Goal: Information Seeking & Learning: Learn about a topic

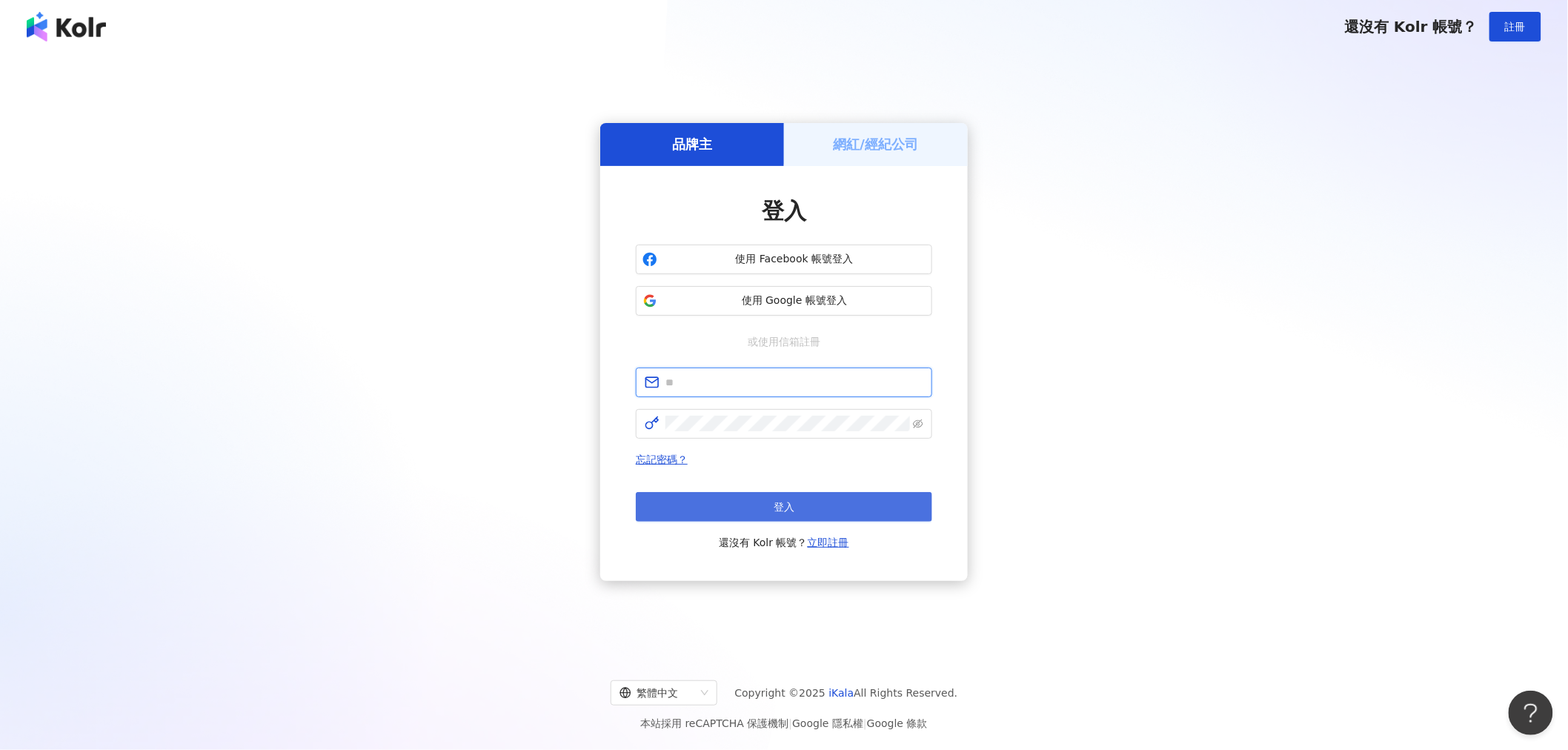
type input "**********"
click at [709, 452] on button "登入" at bounding box center [784, 506] width 297 height 29
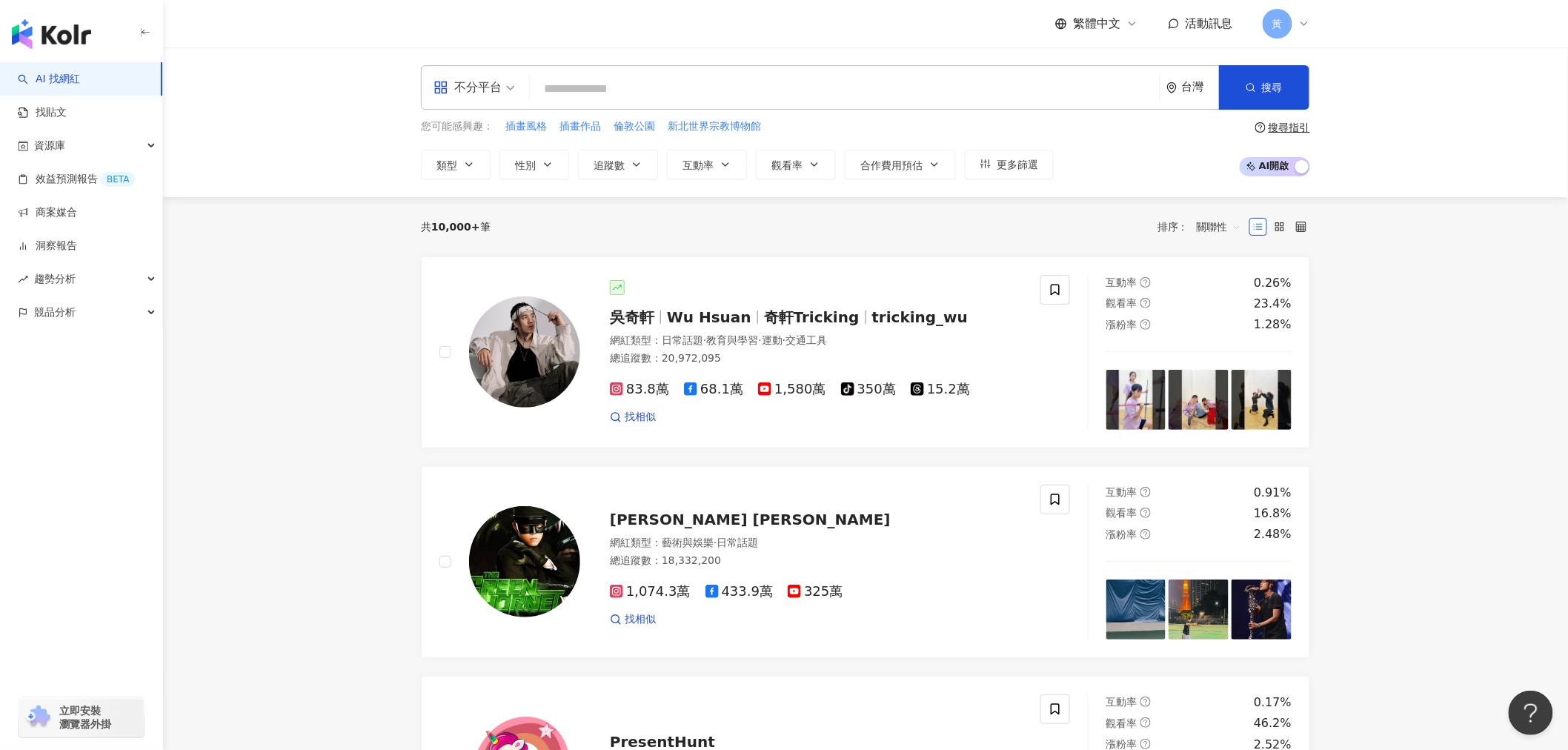
click at [472, 82] on div "不分平台" at bounding box center [467, 87] width 69 height 24
click at [490, 159] on div "Instagram" at bounding box center [479, 156] width 84 height 19
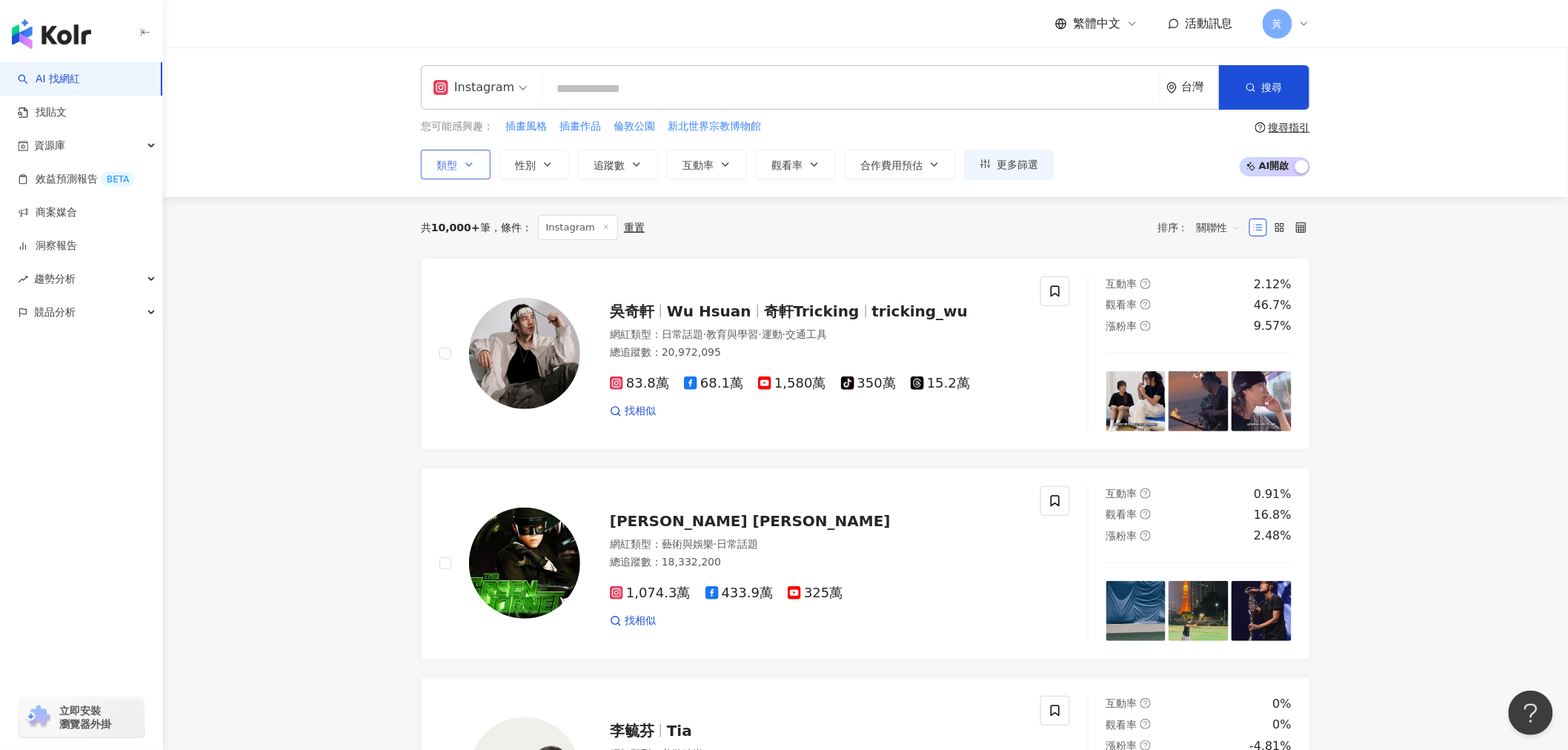
click at [457, 168] on span "類型" at bounding box center [446, 165] width 20 height 12
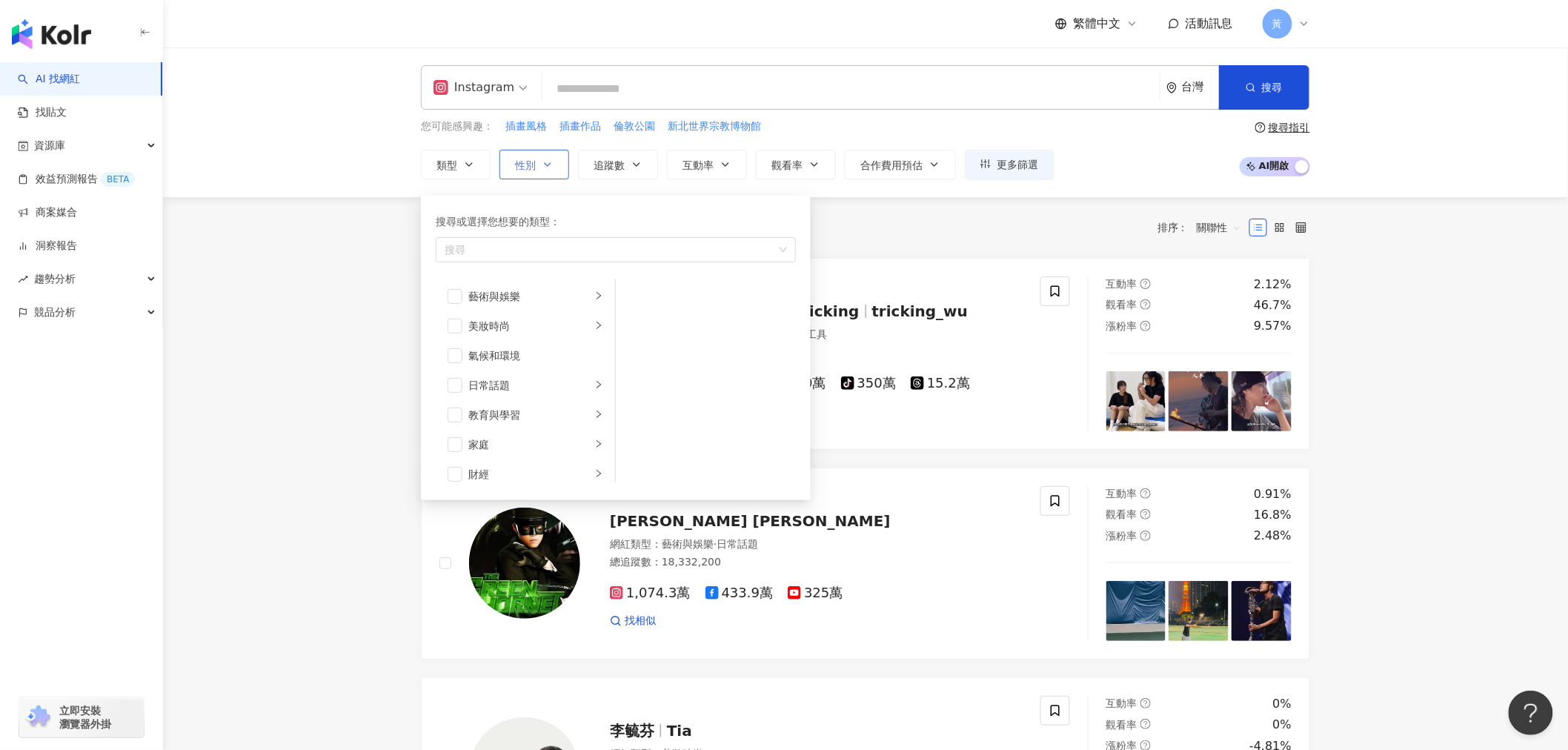
click at [527, 167] on span "性別" at bounding box center [524, 165] width 20 height 12
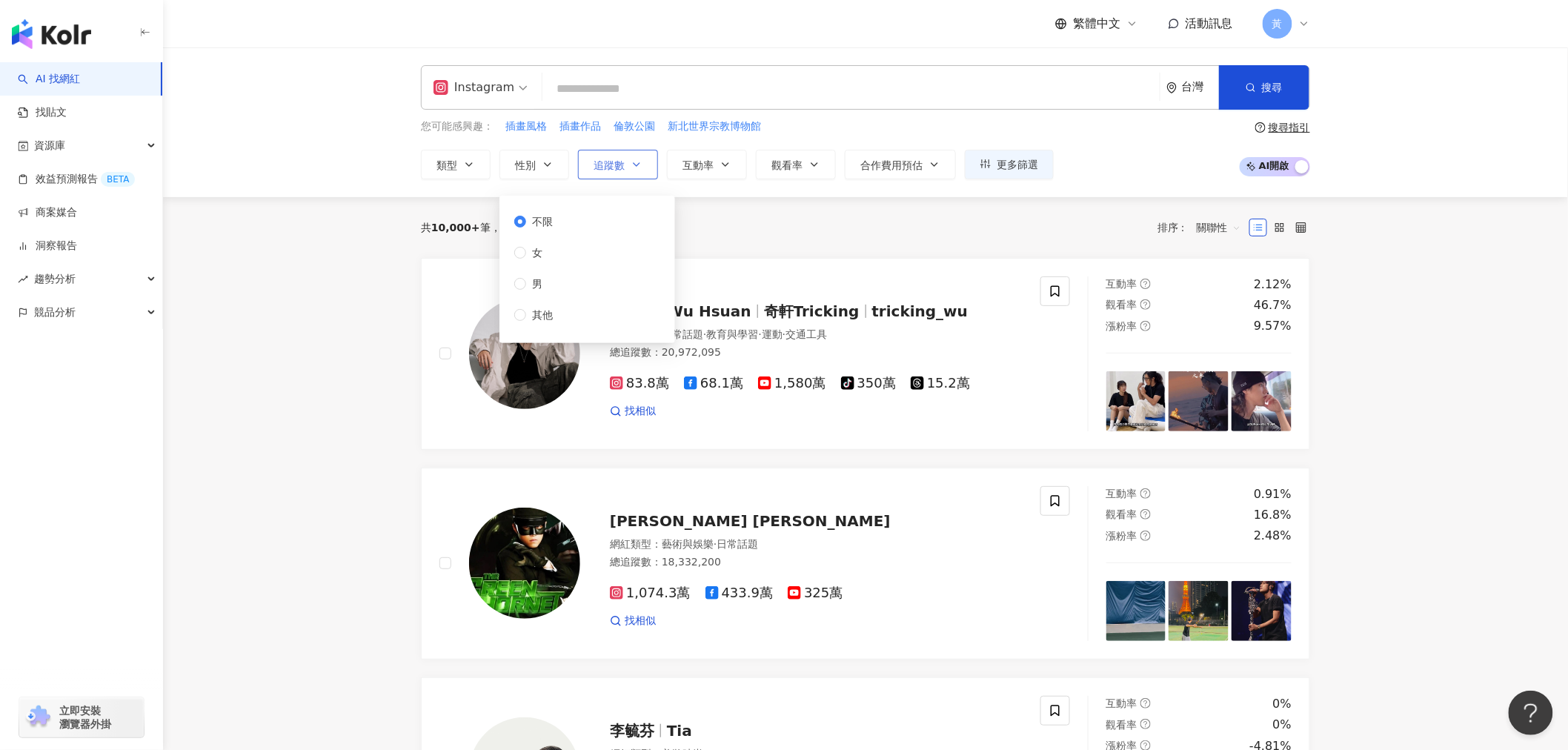
click at [613, 159] on span "追蹤數" at bounding box center [608, 165] width 31 height 12
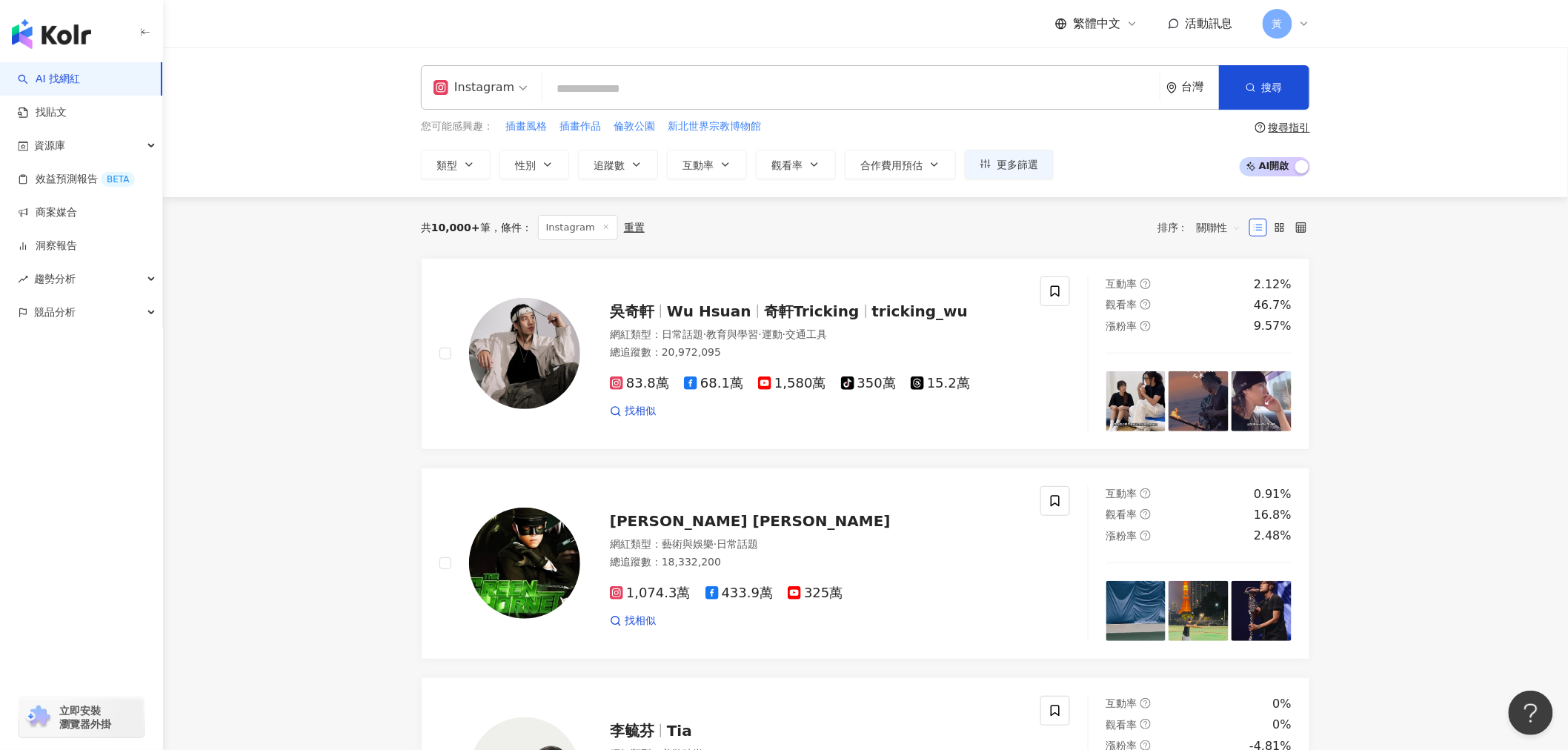
click at [601, 163] on span "追蹤數" at bounding box center [608, 165] width 31 height 12
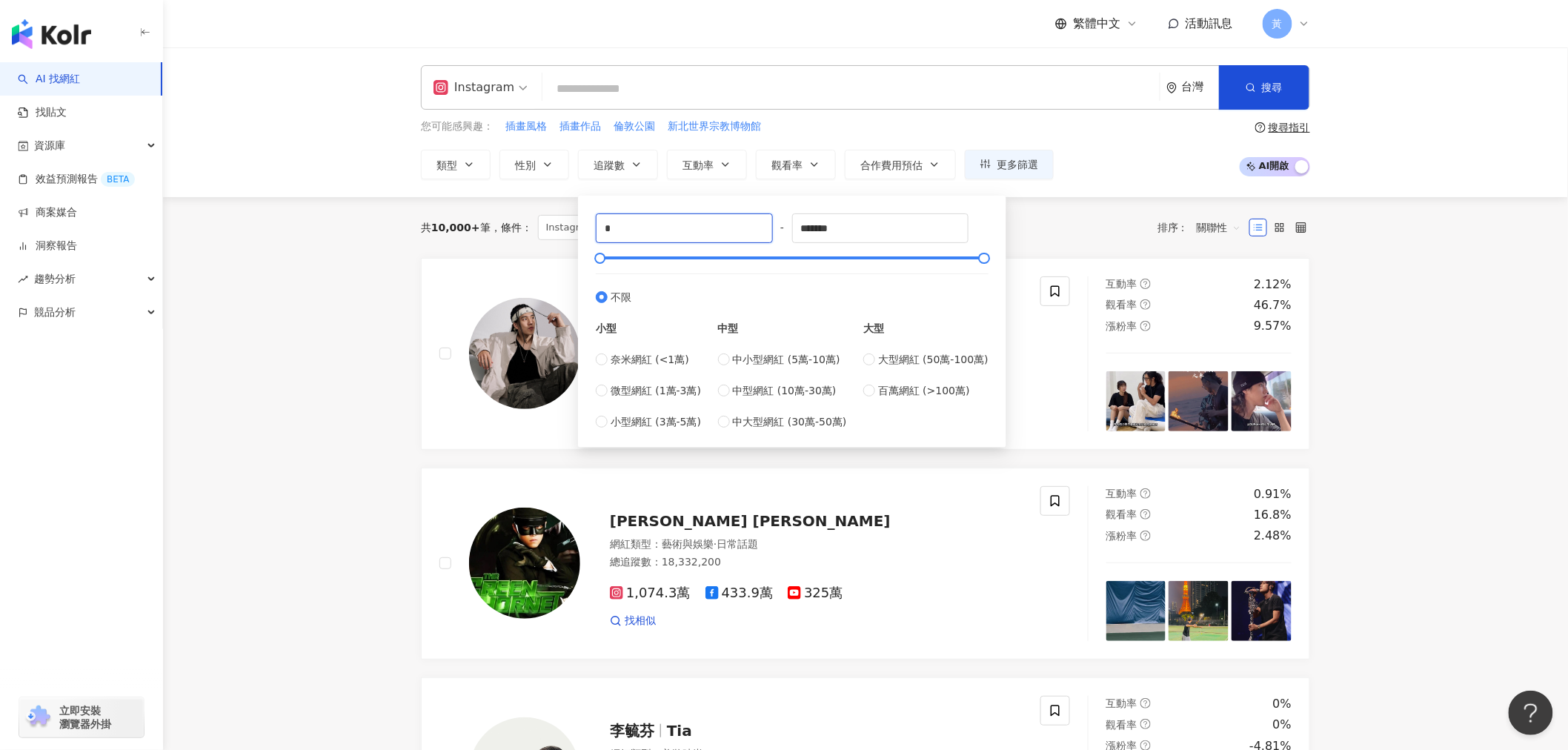
drag, startPoint x: 630, startPoint y: 220, endPoint x: 587, endPoint y: 224, distance: 43.2
click at [587, 224] on div "* - ******* 不限 小型 奈米網紅 (<1萬) 微型網紅 (1萬-3萬) 小型網紅 (3萬-5萬) 中型 中小型網紅 (5萬-10萬) 中型網紅 (…" at bounding box center [792, 322] width 410 height 234
type input "*****"
click at [709, 216] on div "*******" at bounding box center [880, 228] width 177 height 29
drag, startPoint x: 876, startPoint y: 223, endPoint x: 734, endPoint y: 216, distance: 142.2
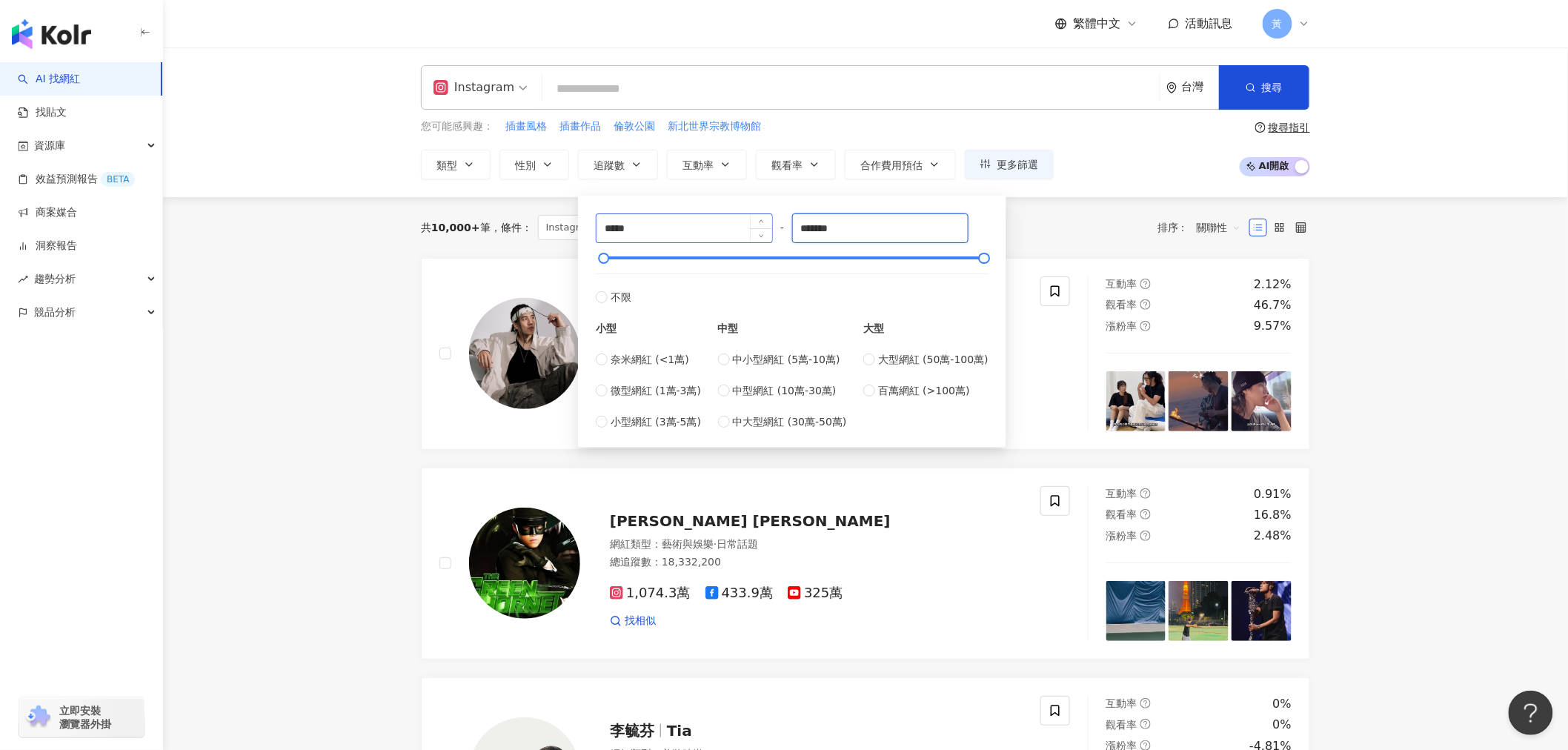
click at [709, 216] on div "***** - ******* 不限 小型 奈米網紅 (<1萬) 微型網紅 (1萬-3萬) 小型網紅 (3萬-5萬) 中型 中小型網紅 (5萬-10萬) 中型…" at bounding box center [792, 322] width 393 height 216
type input "*****"
click at [709, 128] on div "您可能感興趣： 插畫風格 插畫作品 倫敦公園 新北世界宗教博物館" at bounding box center [737, 126] width 633 height 16
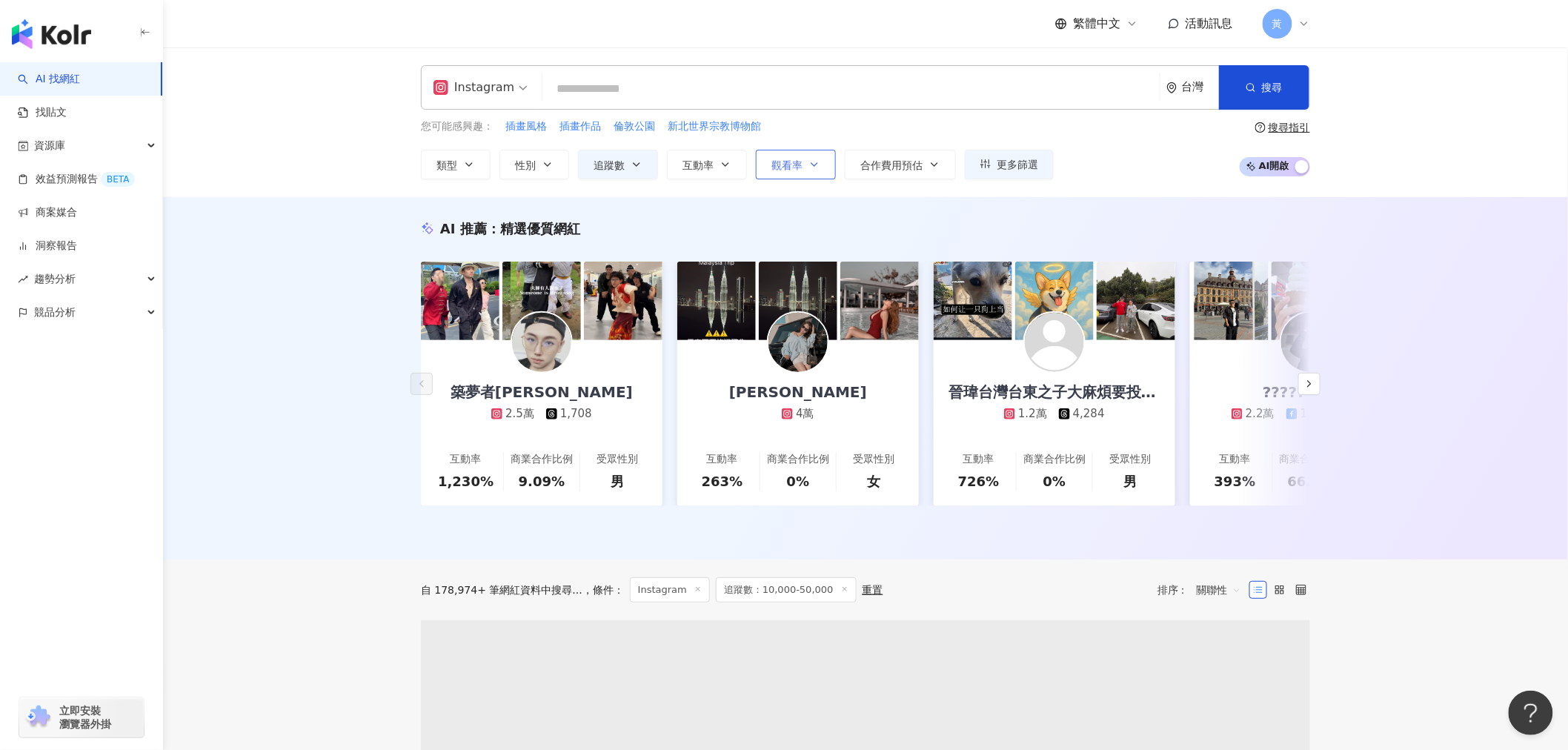
click at [709, 159] on span "觀看率" at bounding box center [786, 165] width 31 height 12
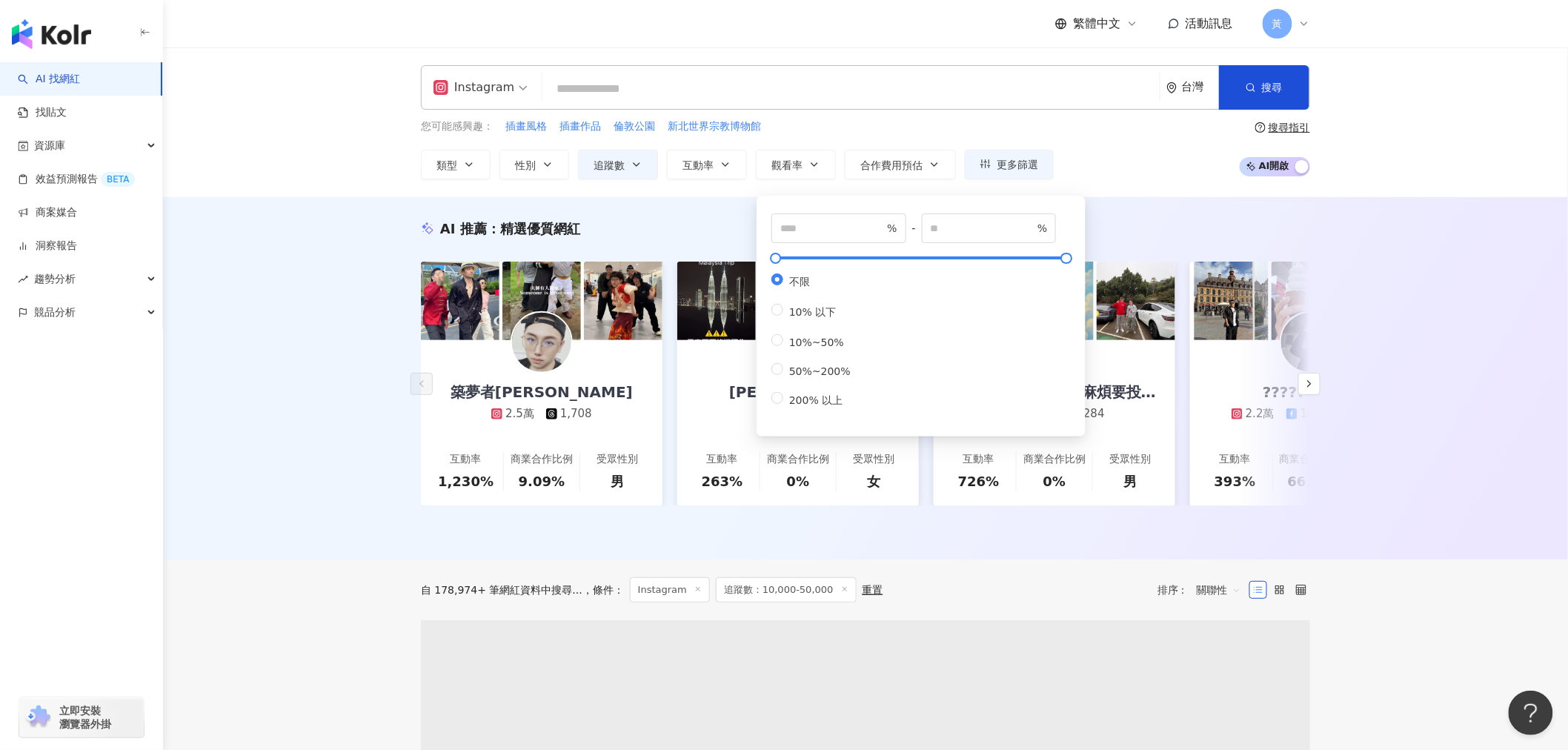
click at [709, 137] on div "您可能感興趣： 插畫風格 插畫作品 倫敦公園 新北世界宗教博物館 類型 性別 追蹤數 互動率 觀看率 合作費用預估 更多篩選 不限 女 男 其他 ***** …" at bounding box center [865, 149] width 889 height 61
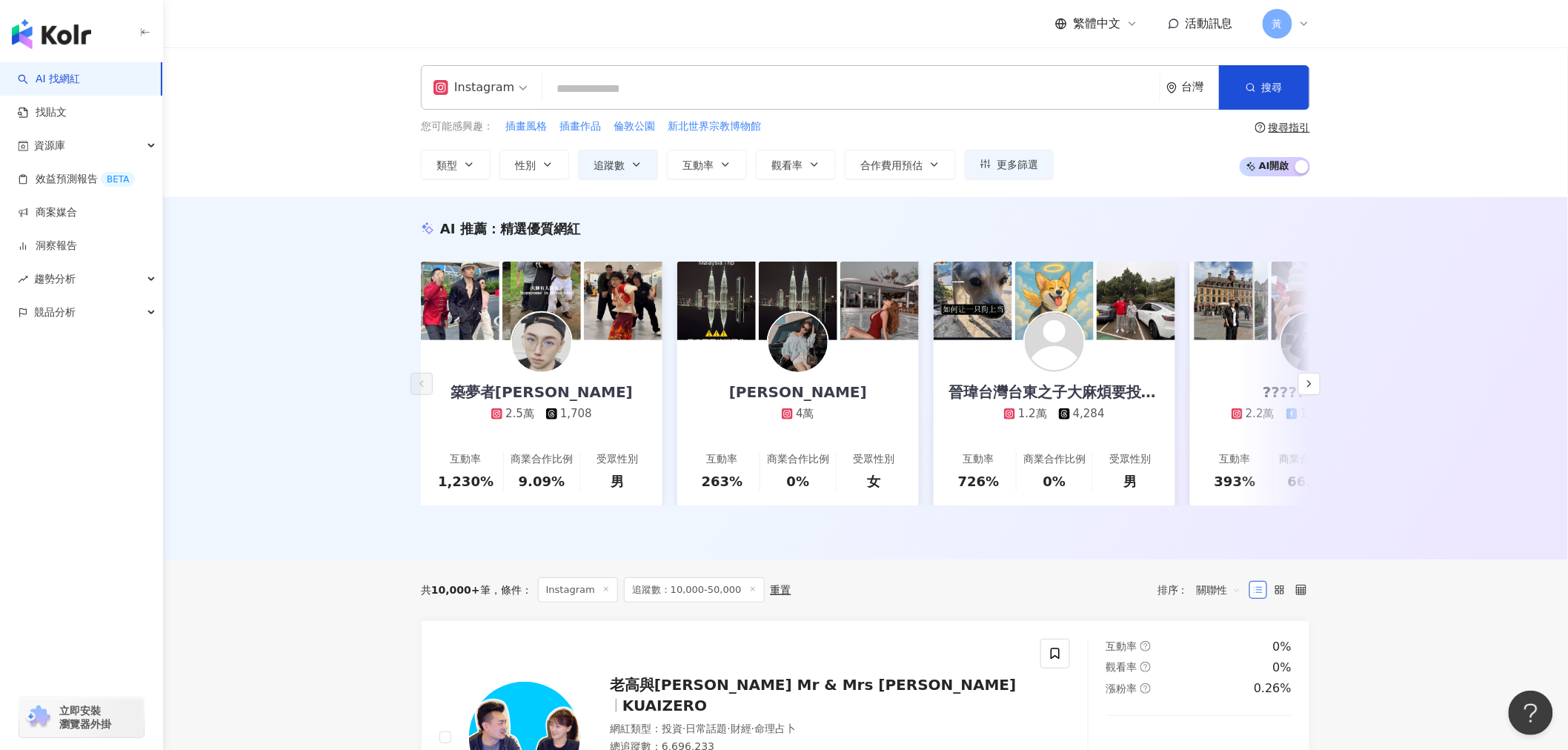
click at [709, 452] on span "關聯性" at bounding box center [1219, 590] width 45 height 24
click at [709, 452] on div "觀看率" at bounding box center [1219, 546] width 37 height 16
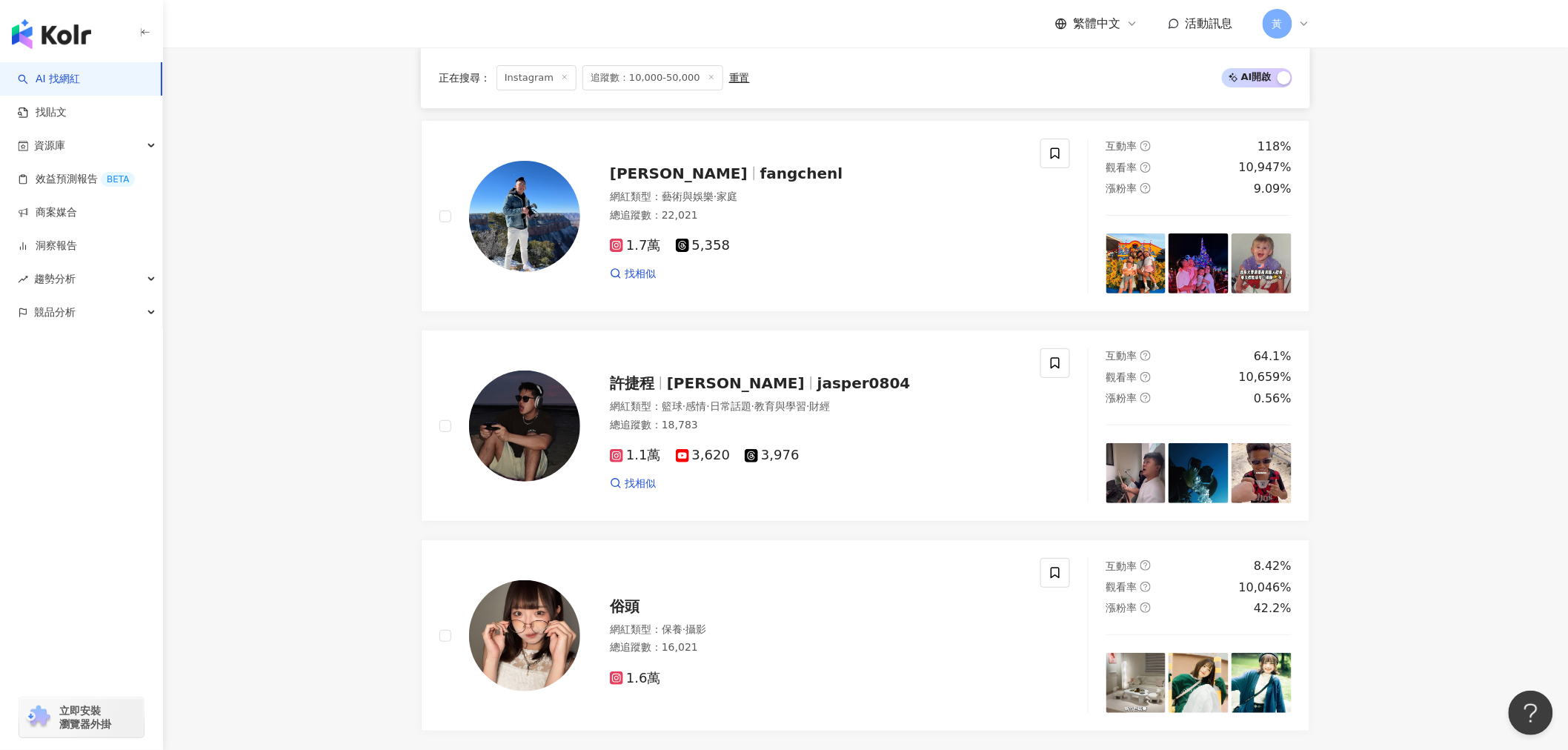
scroll to position [2553, 0]
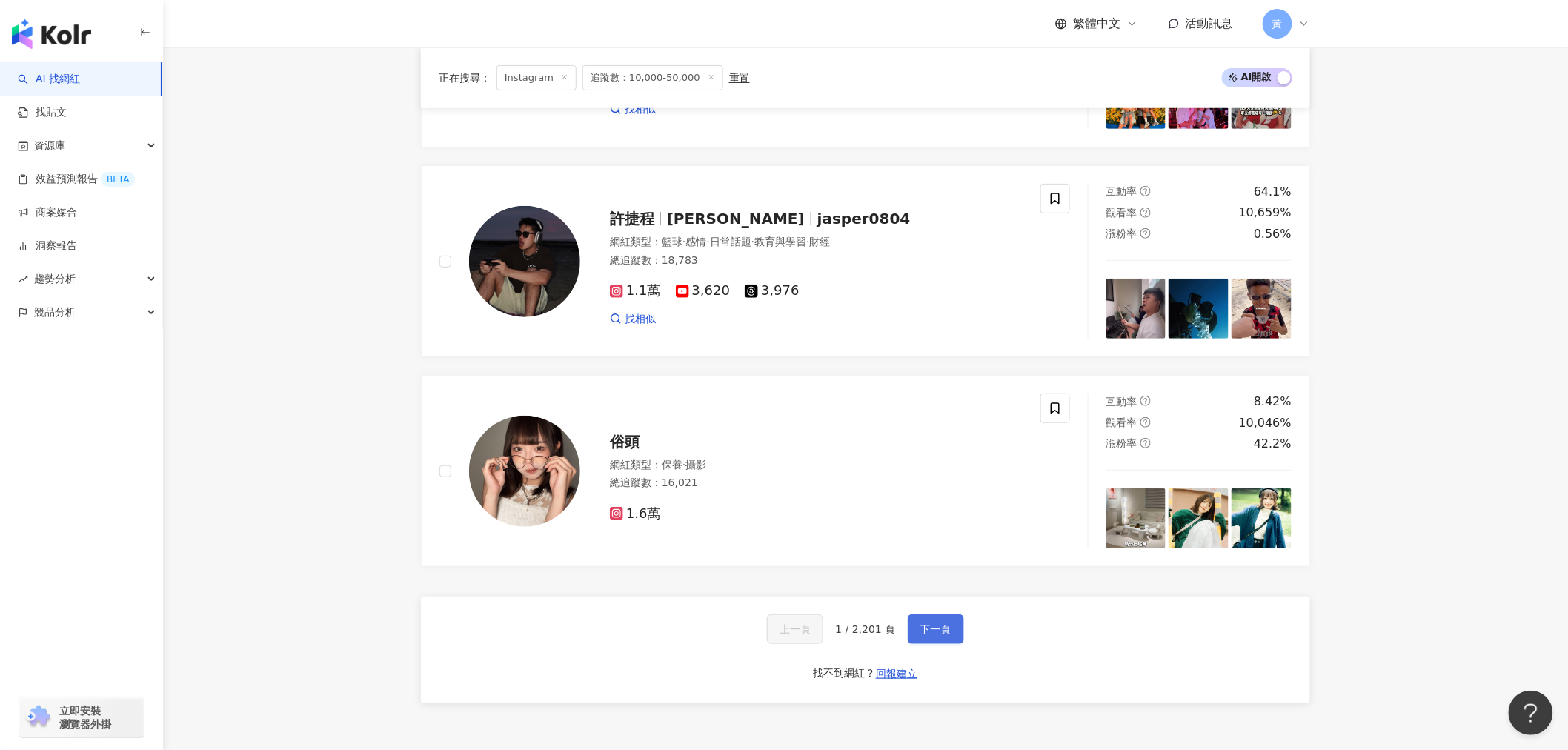
click at [709, 452] on button "下一頁" at bounding box center [935, 629] width 56 height 29
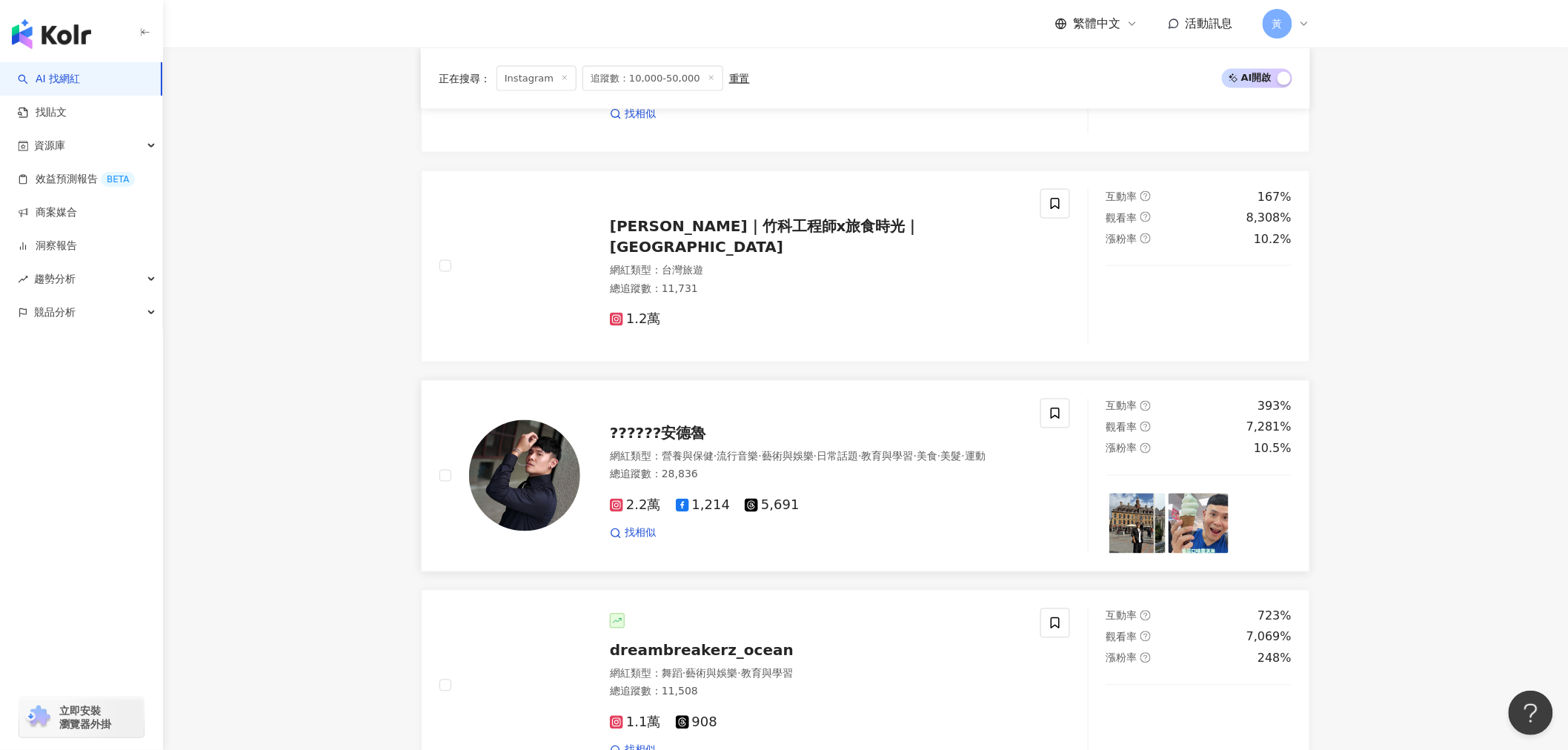
scroll to position [906, 0]
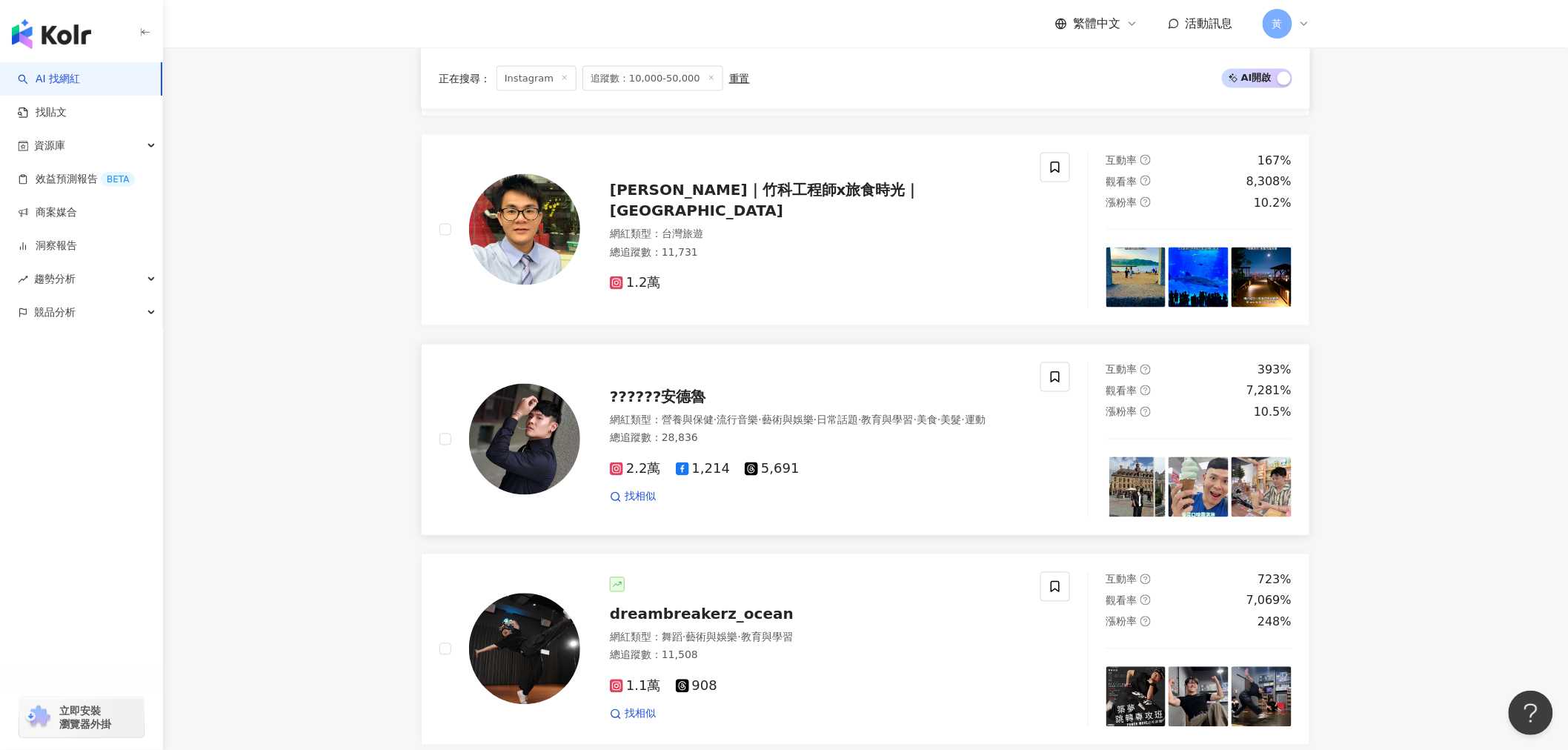
click at [680, 398] on span "??????安德魯" at bounding box center [658, 397] width 96 height 18
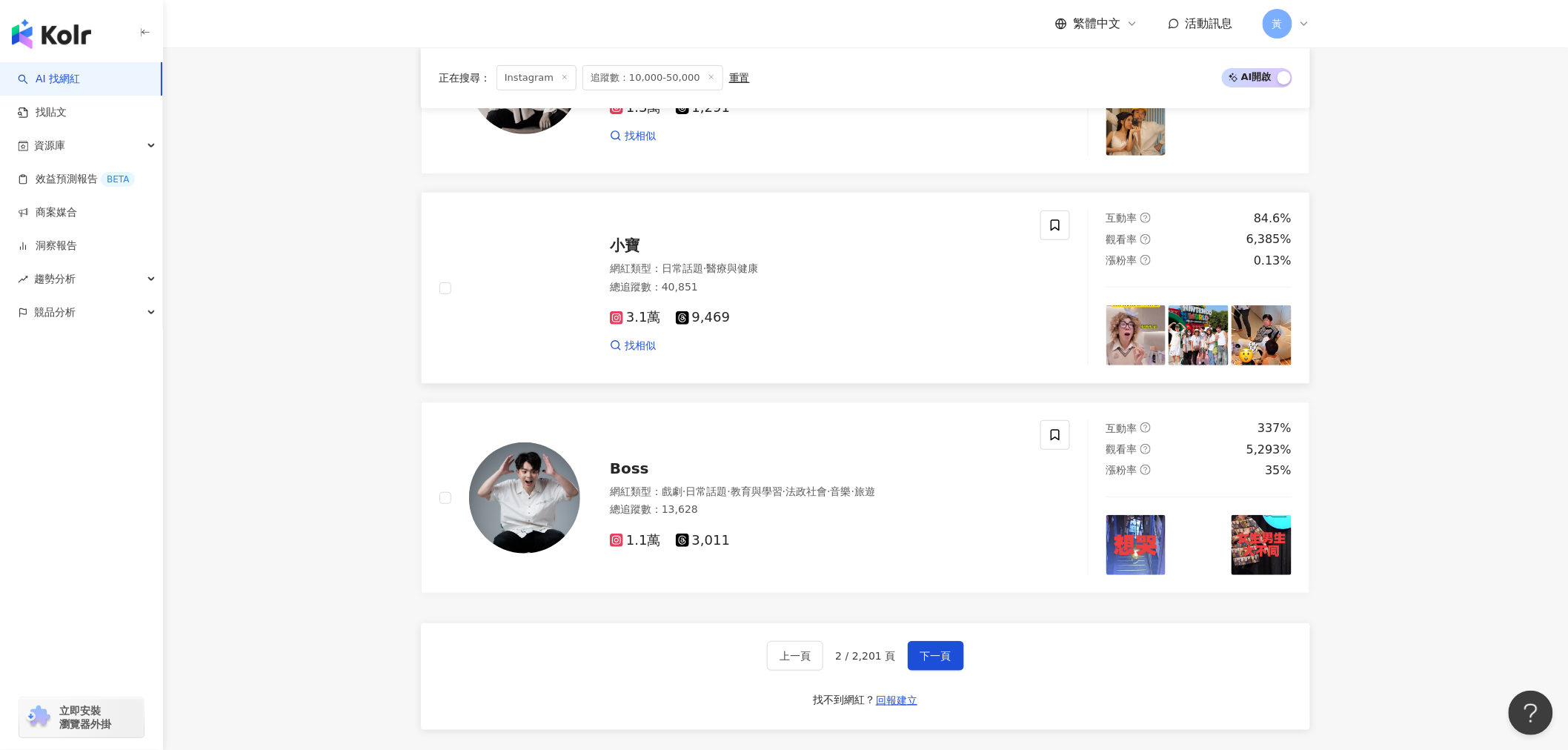
scroll to position [2553, 0]
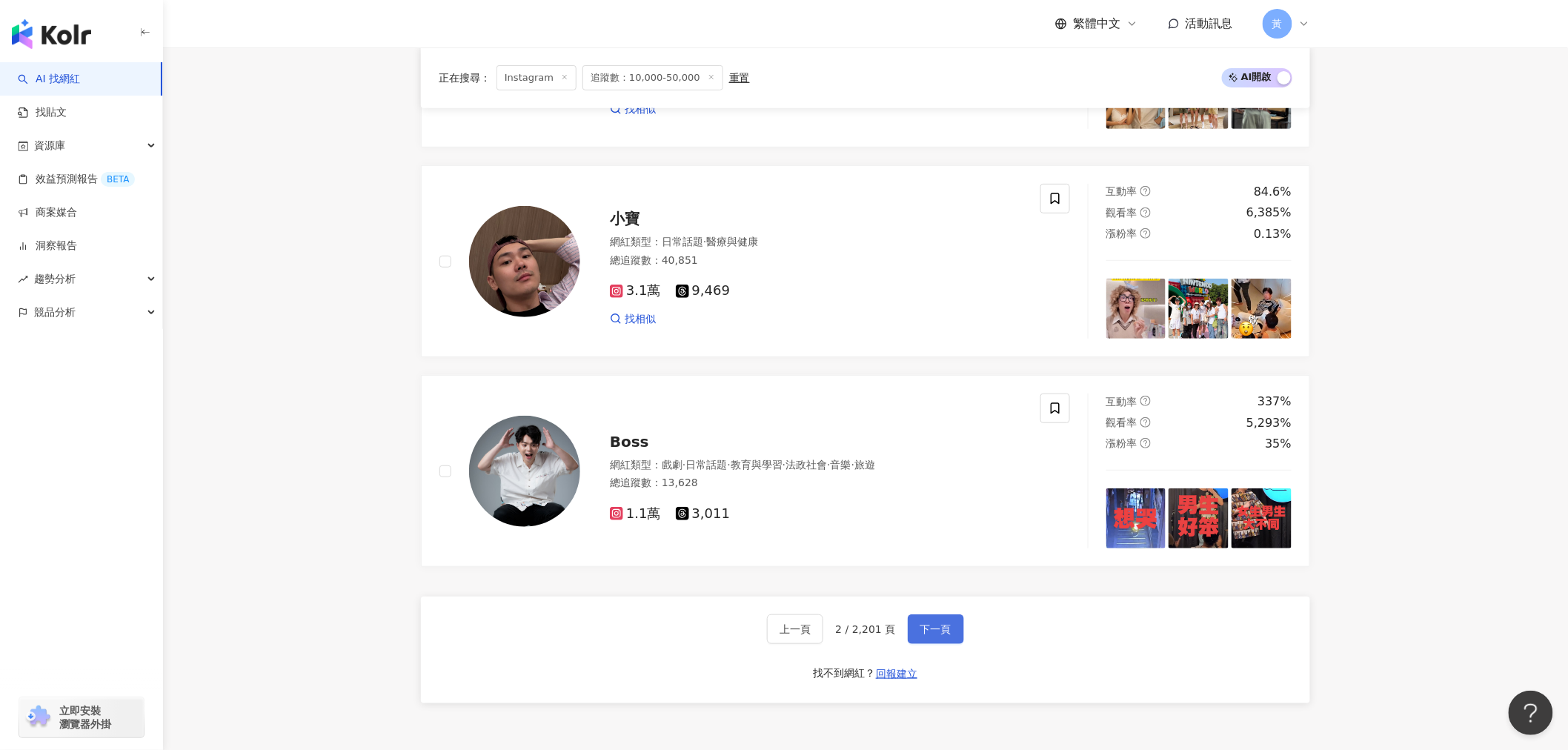
click at [709, 452] on span "下一頁" at bounding box center [935, 629] width 31 height 12
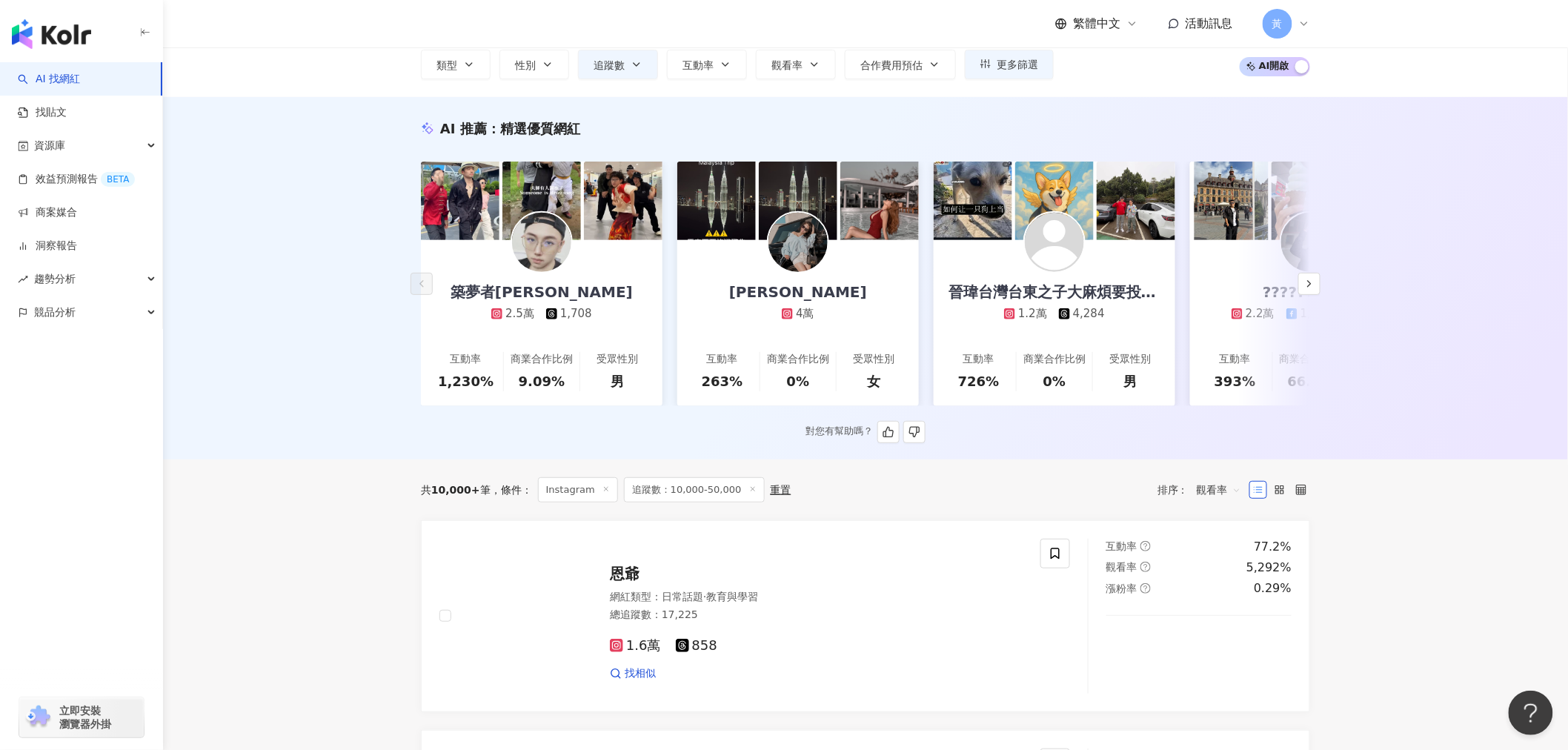
scroll to position [0, 0]
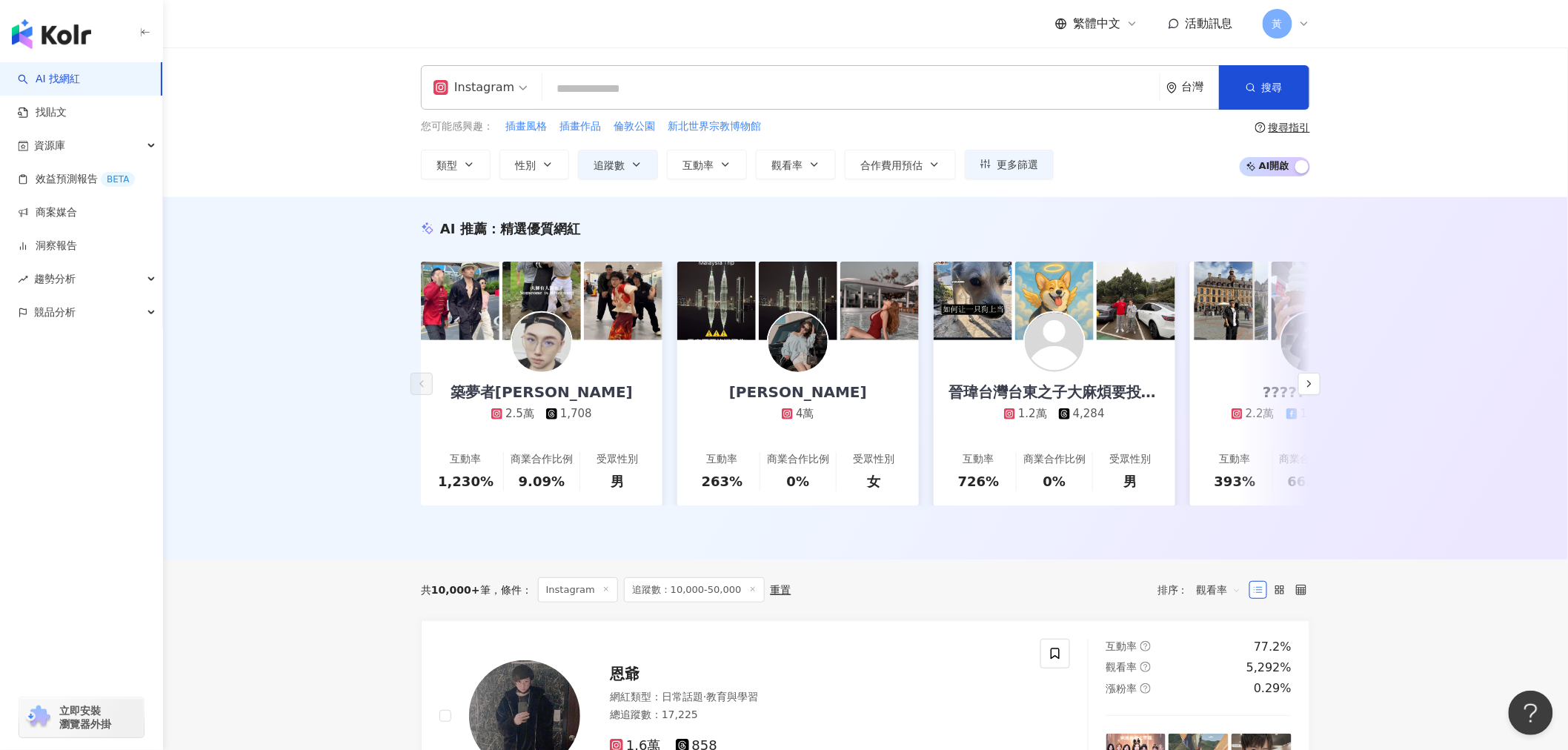
click at [591, 82] on input "search" at bounding box center [851, 89] width 605 height 29
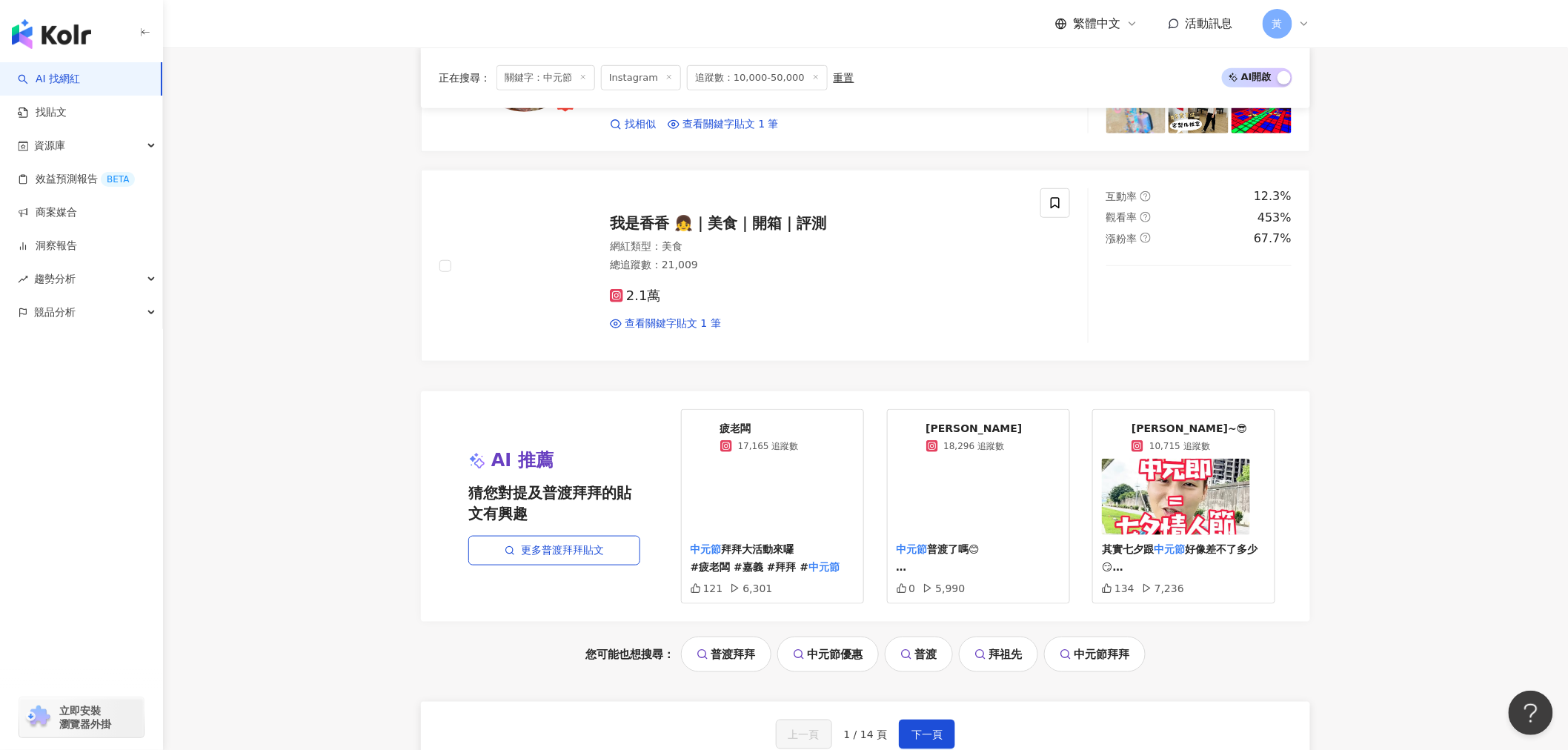
scroll to position [3012, 0]
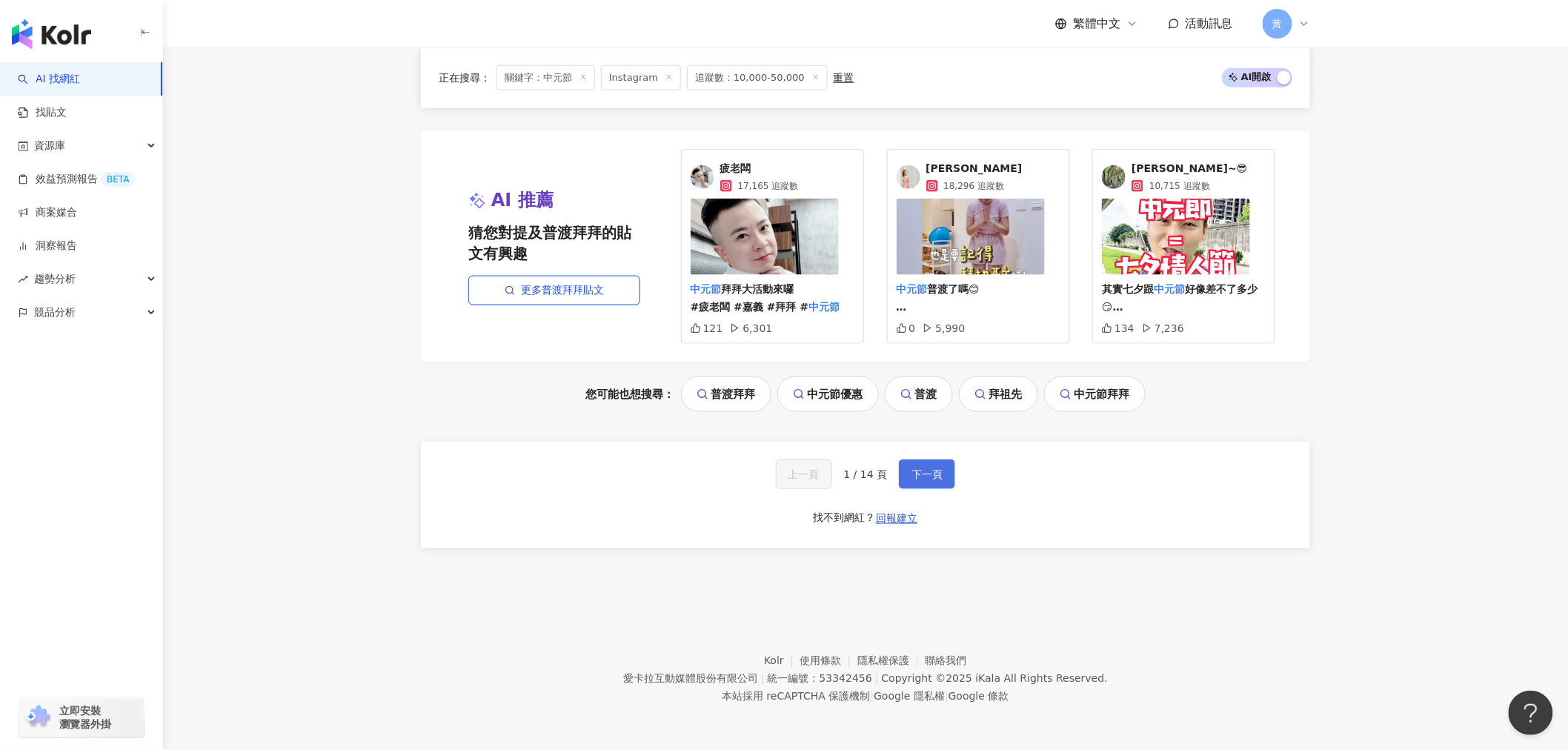
click at [709, 452] on span "下一頁" at bounding box center [926, 474] width 31 height 12
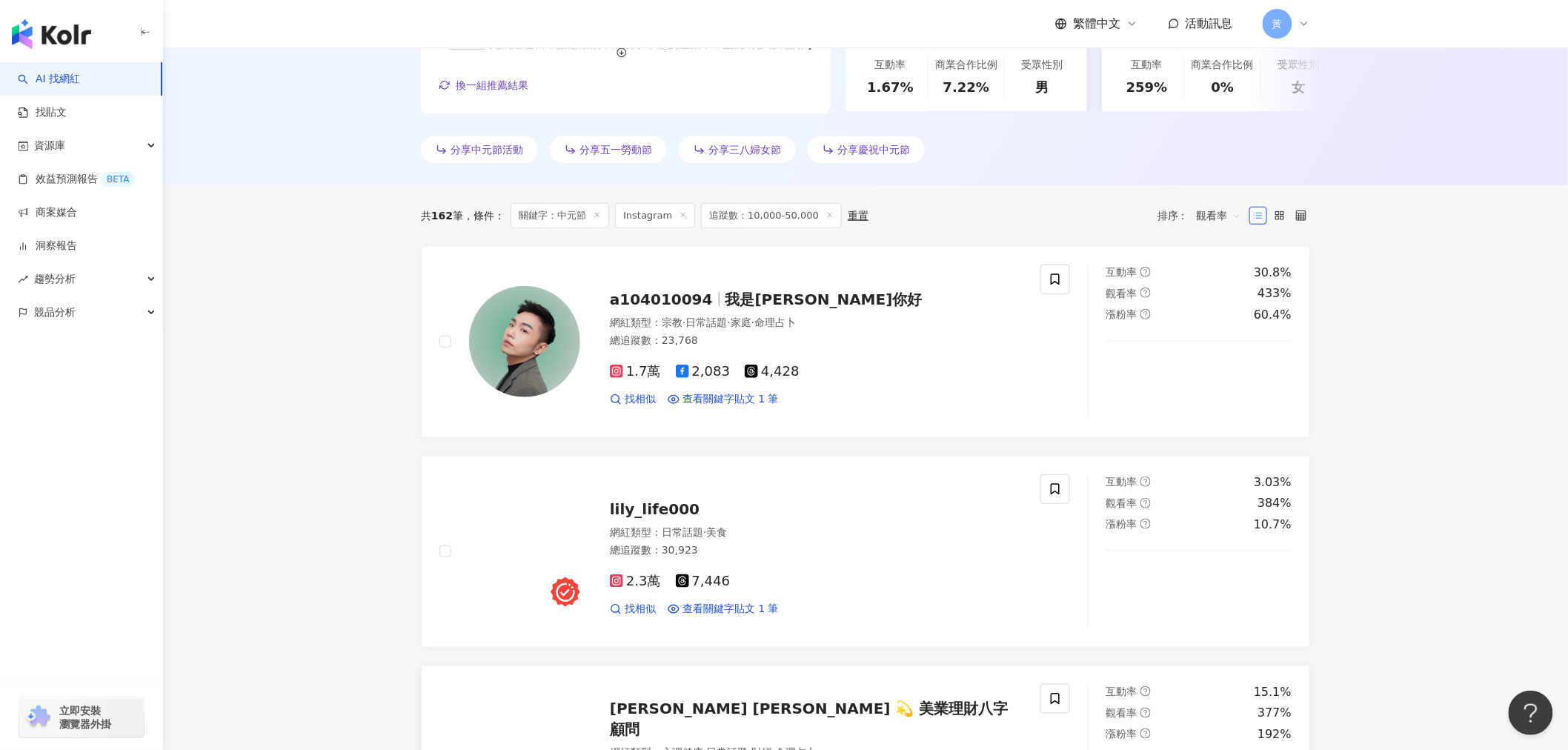
scroll to position [412, 0]
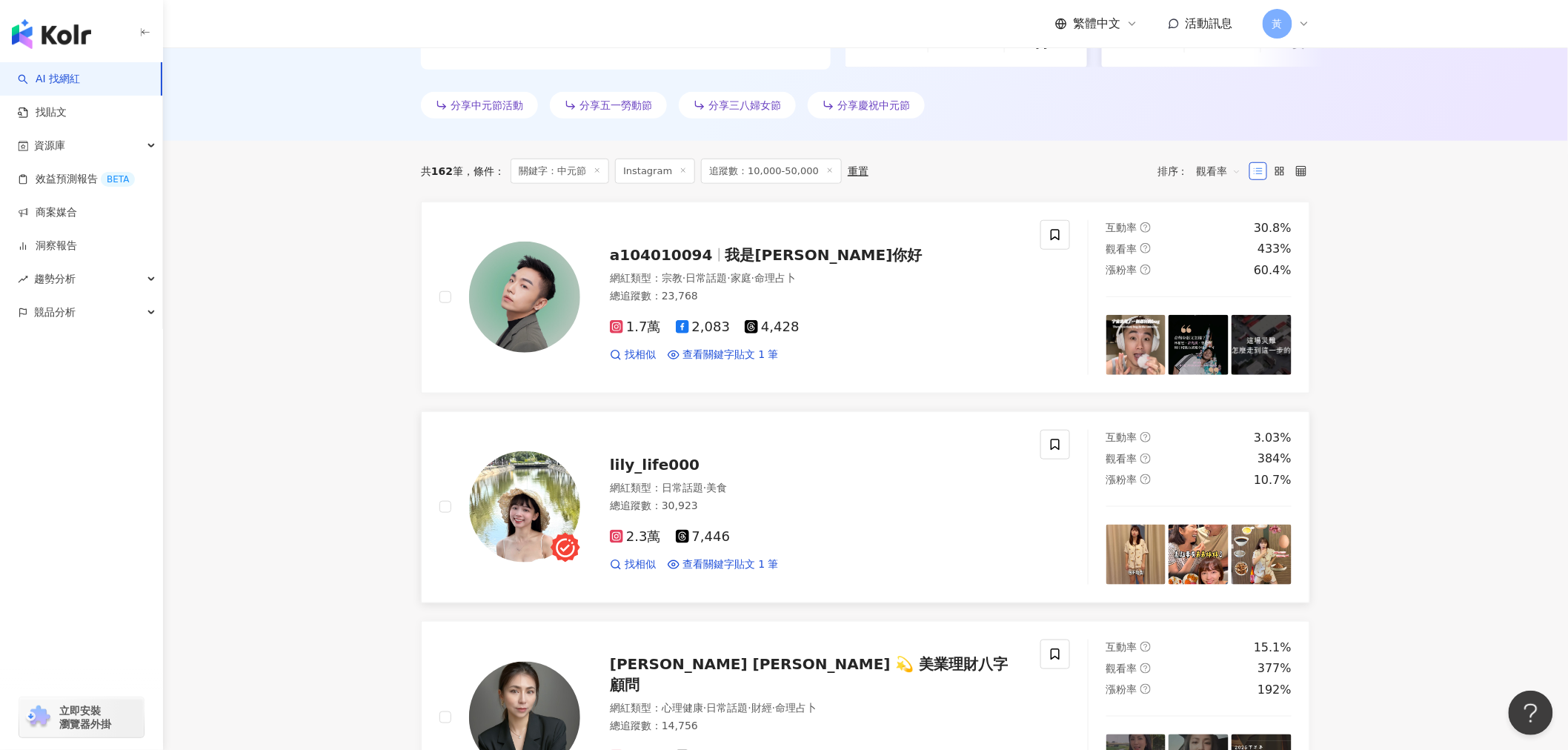
click at [653, 452] on span "lily_life000" at bounding box center [654, 465] width 90 height 18
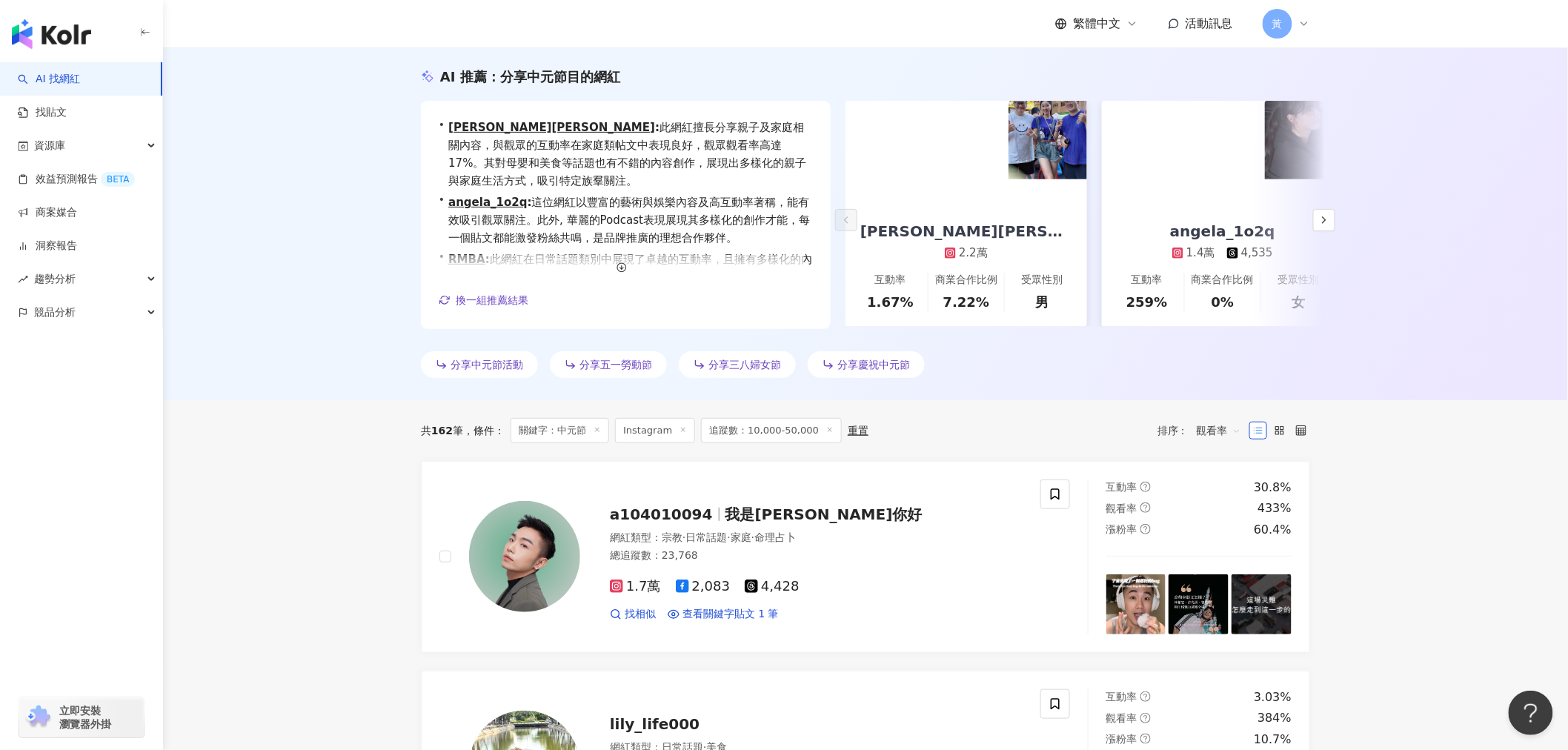
scroll to position [0, 0]
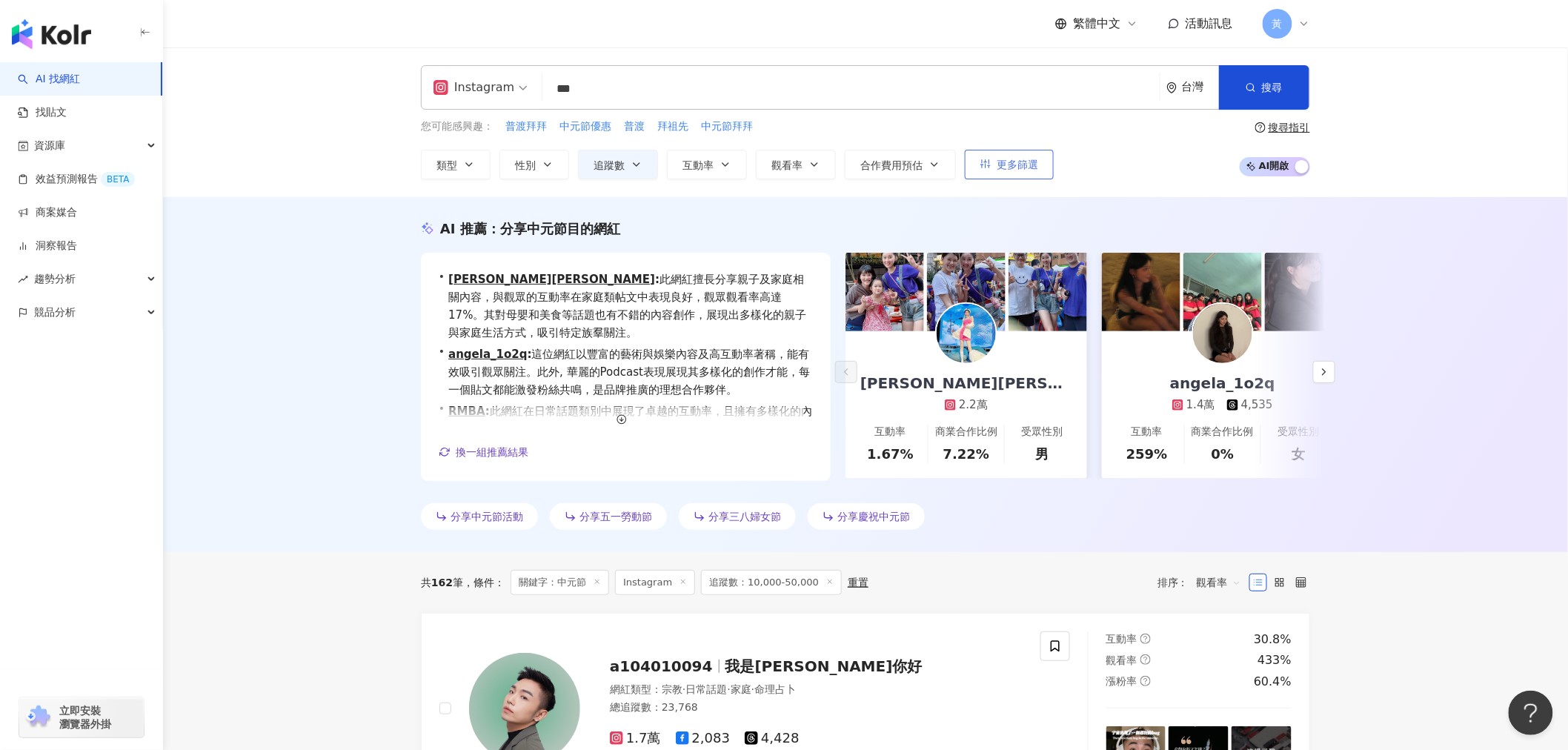
click at [709, 154] on button "更多篩選" at bounding box center [1009, 164] width 89 height 29
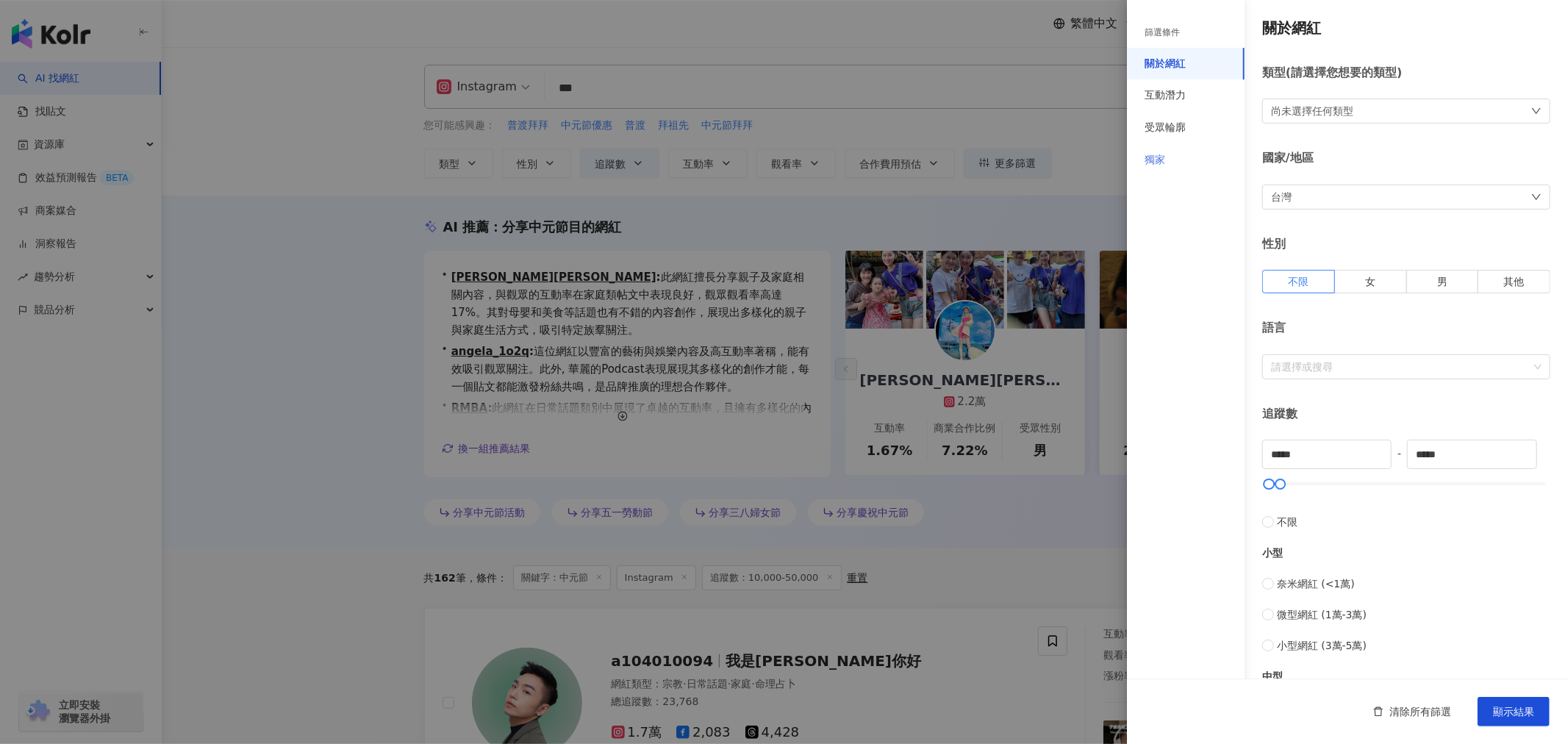
click at [703, 150] on div "獨家" at bounding box center [1185, 160] width 117 height 33
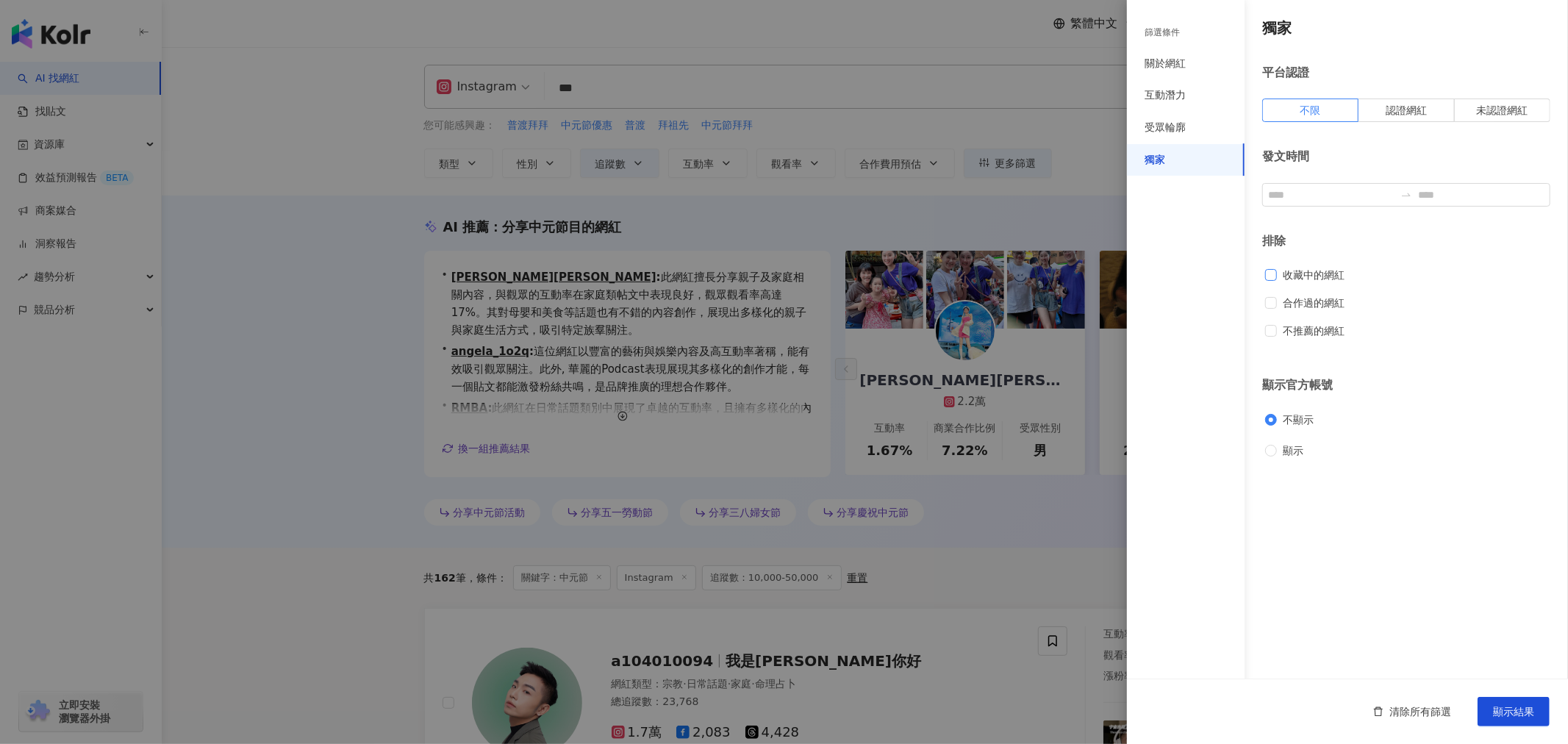
click at [703, 270] on span "收藏中的網紅" at bounding box center [1313, 275] width 73 height 16
click at [703, 274] on span "收藏中的網紅" at bounding box center [1313, 275] width 73 height 16
click at [703, 113] on span "認證網紅" at bounding box center [1405, 110] width 42 height 11
click at [703, 448] on span "顯示結果" at bounding box center [1513, 711] width 42 height 11
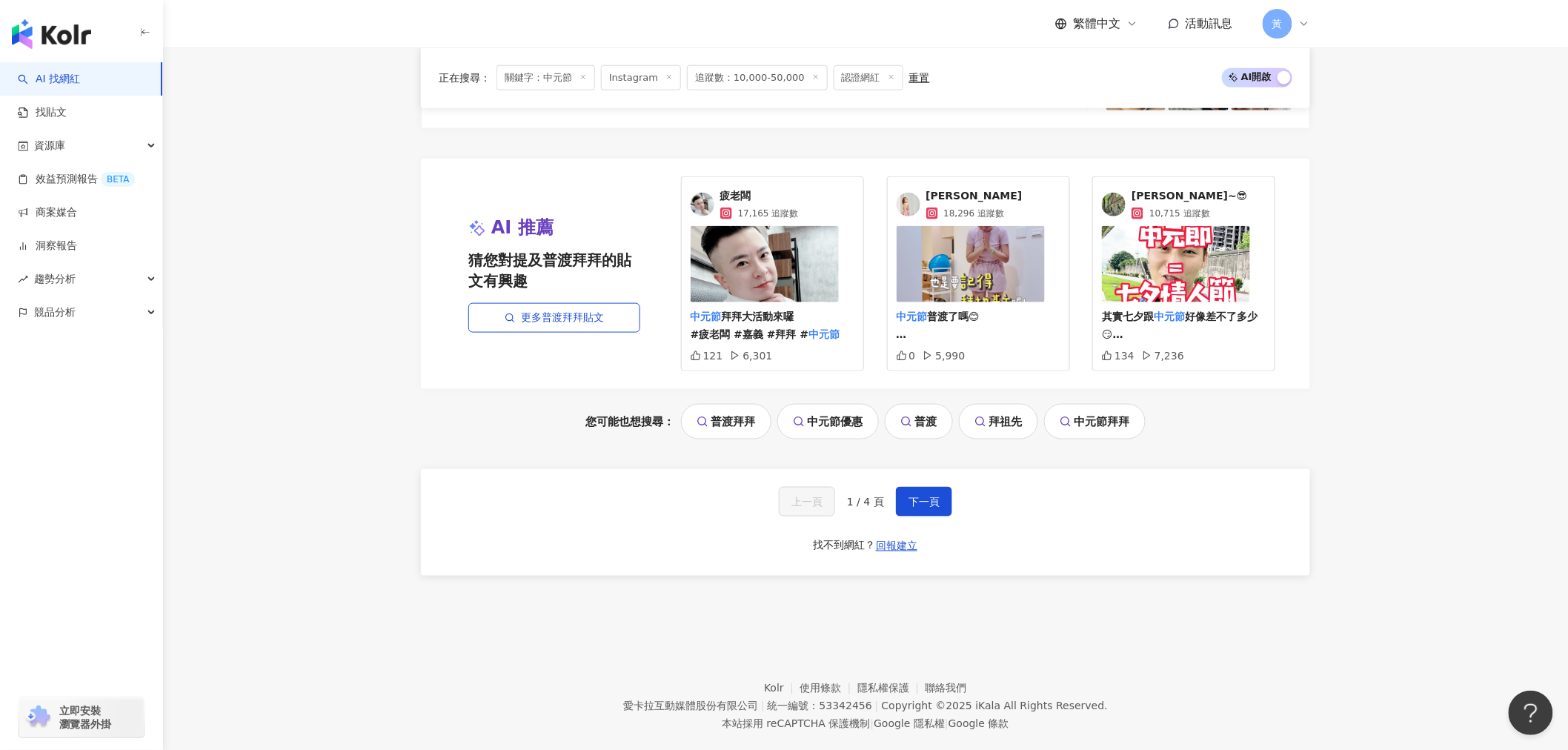
scroll to position [3029, 0]
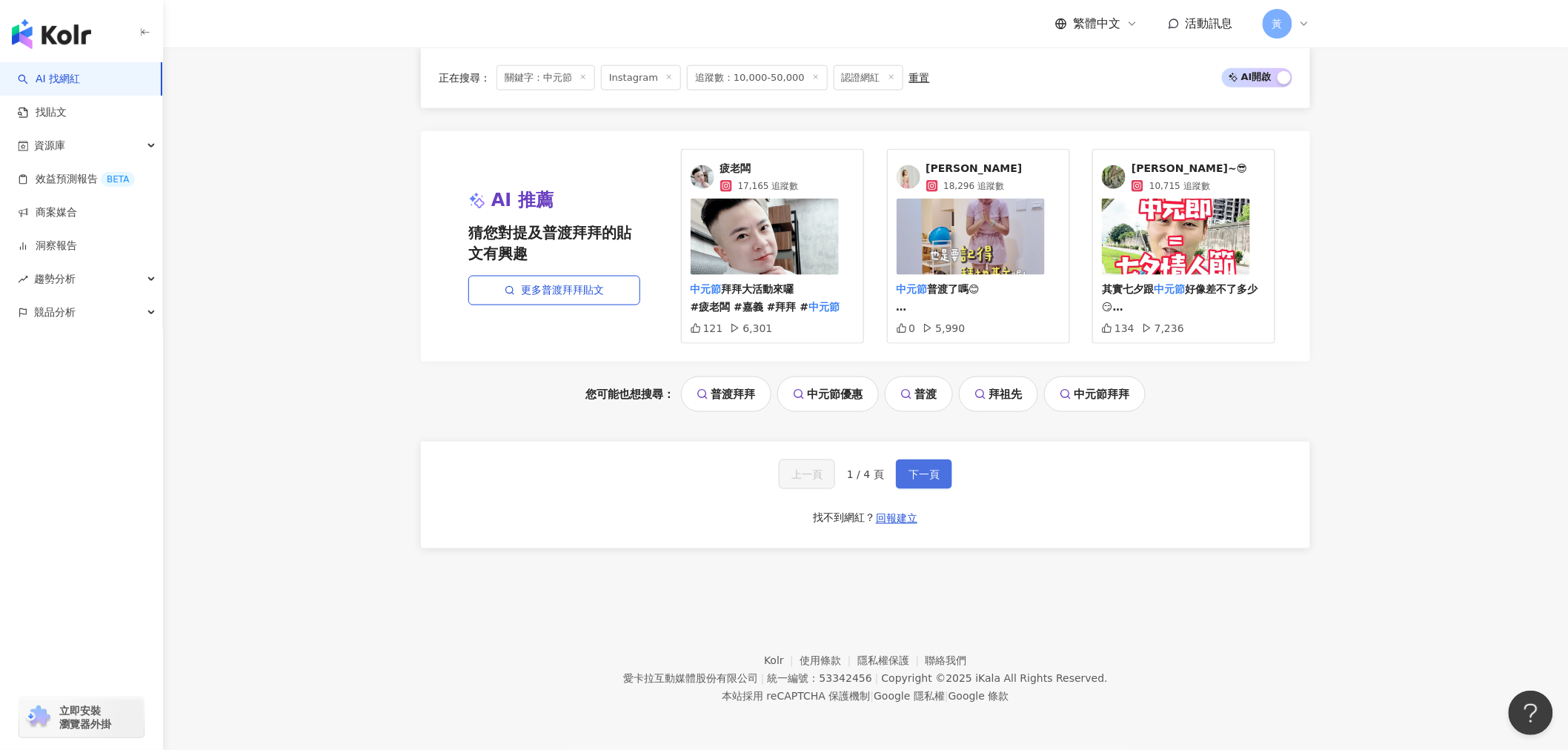
click at [709, 452] on span "下一頁" at bounding box center [923, 474] width 31 height 12
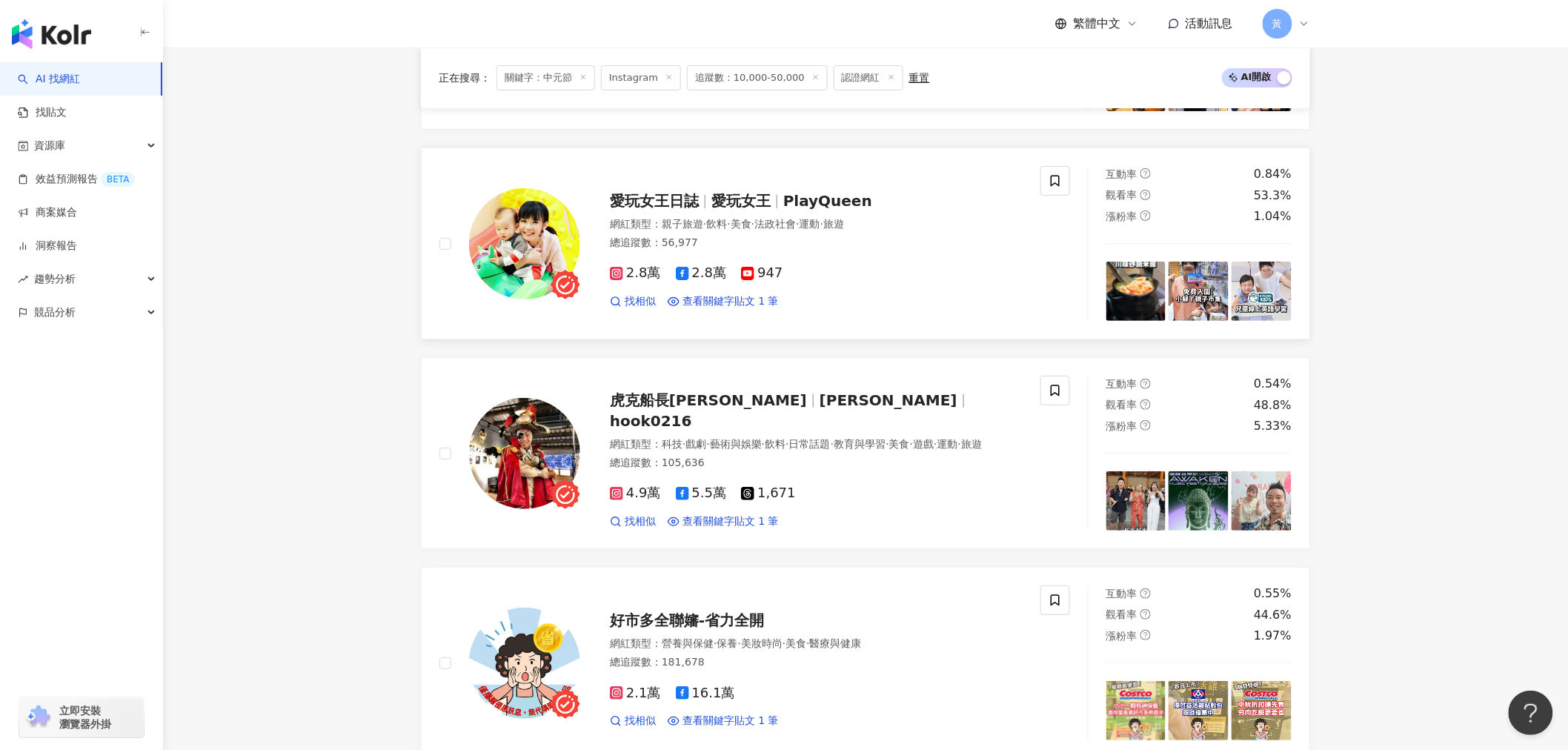
scroll to position [2362, 0]
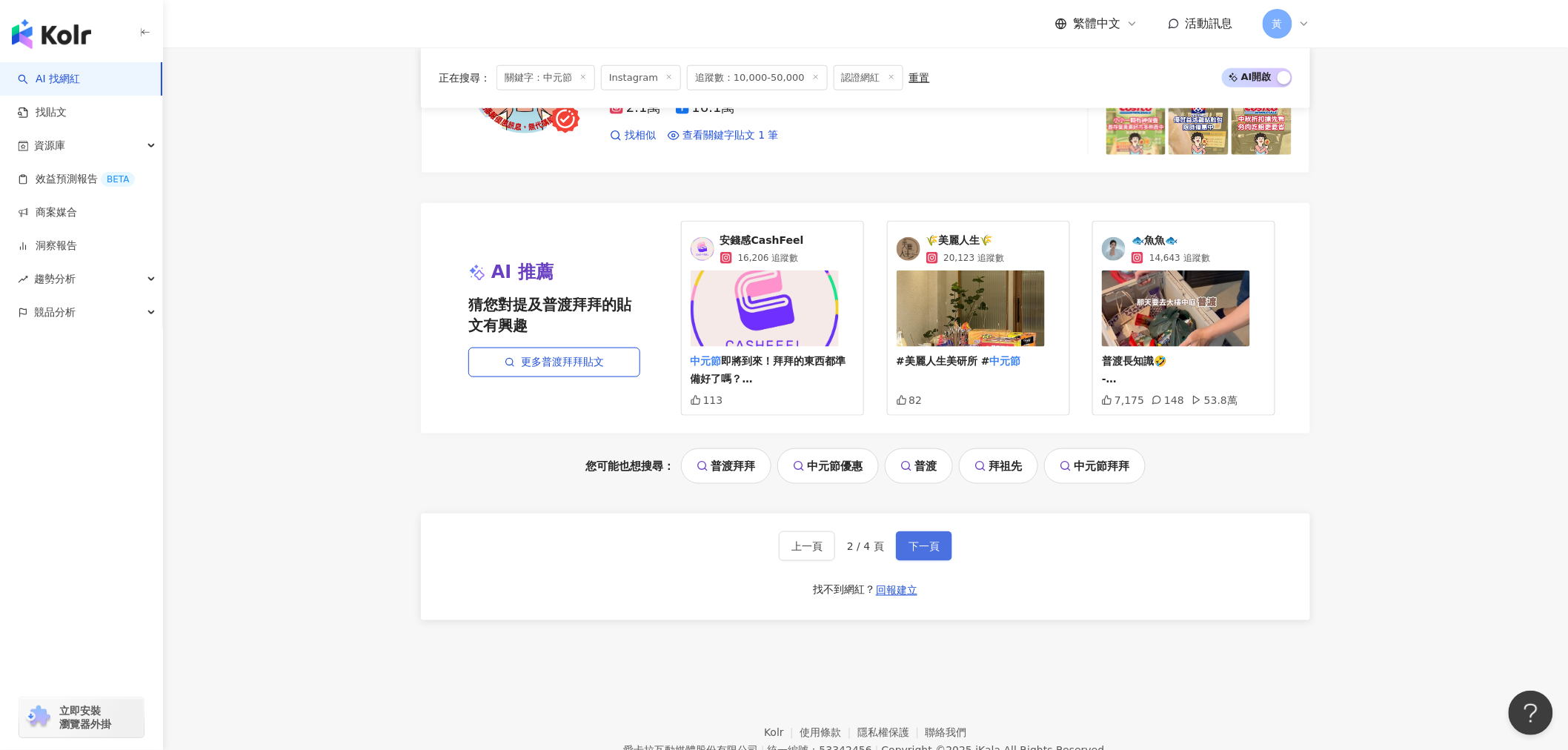
click at [709, 452] on span "下一頁" at bounding box center [923, 546] width 31 height 12
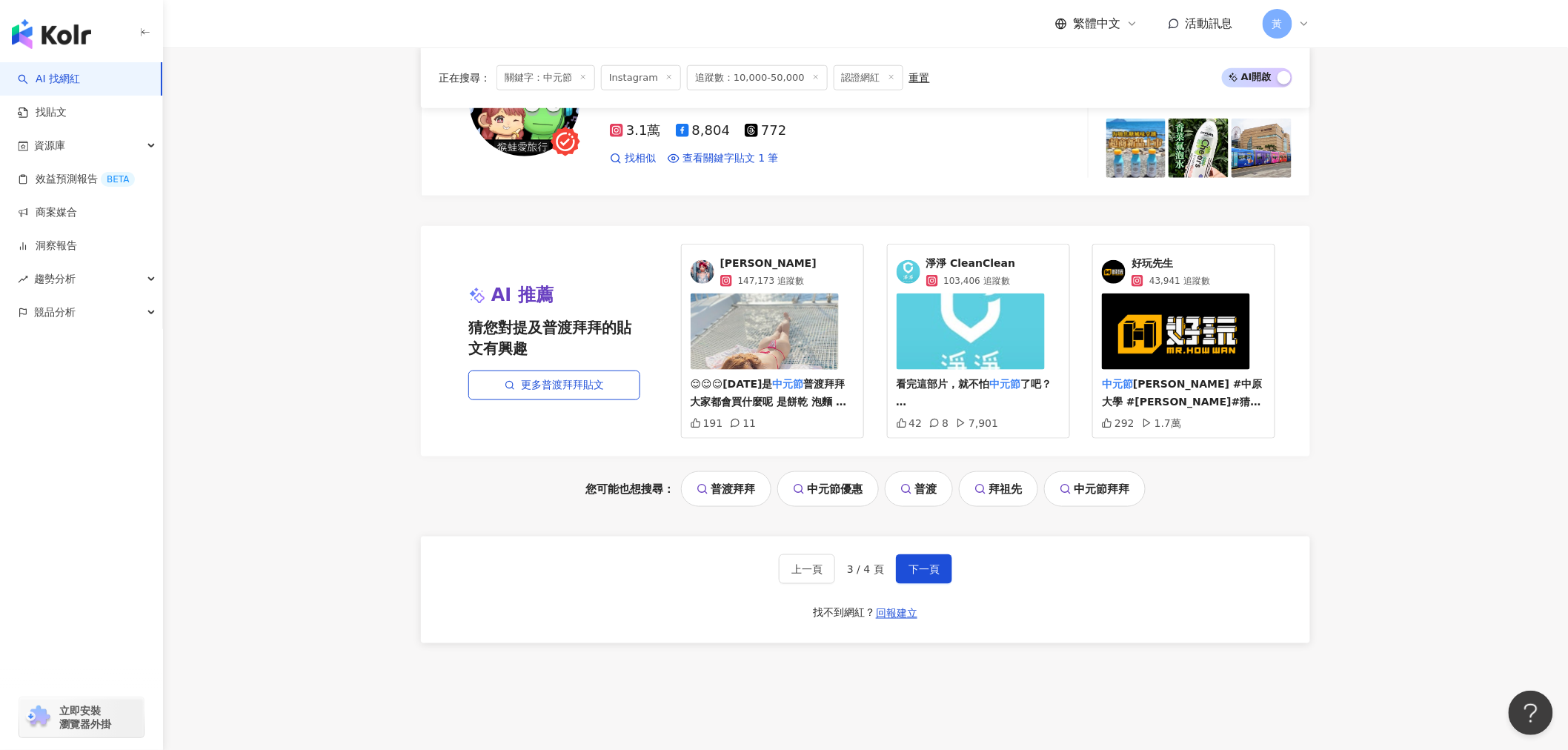
scroll to position [3029, 0]
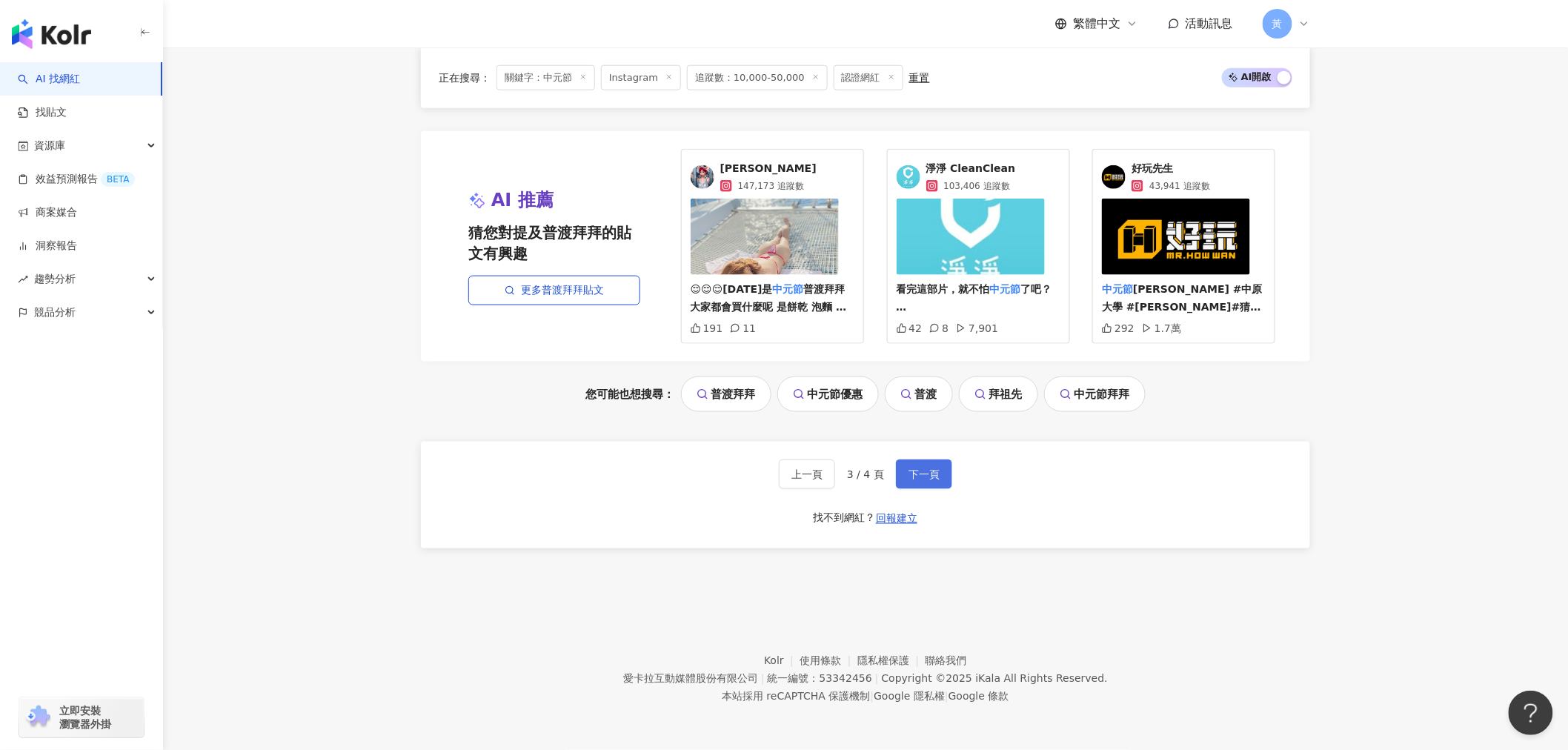
click at [709, 452] on button "下一頁" at bounding box center [923, 474] width 56 height 29
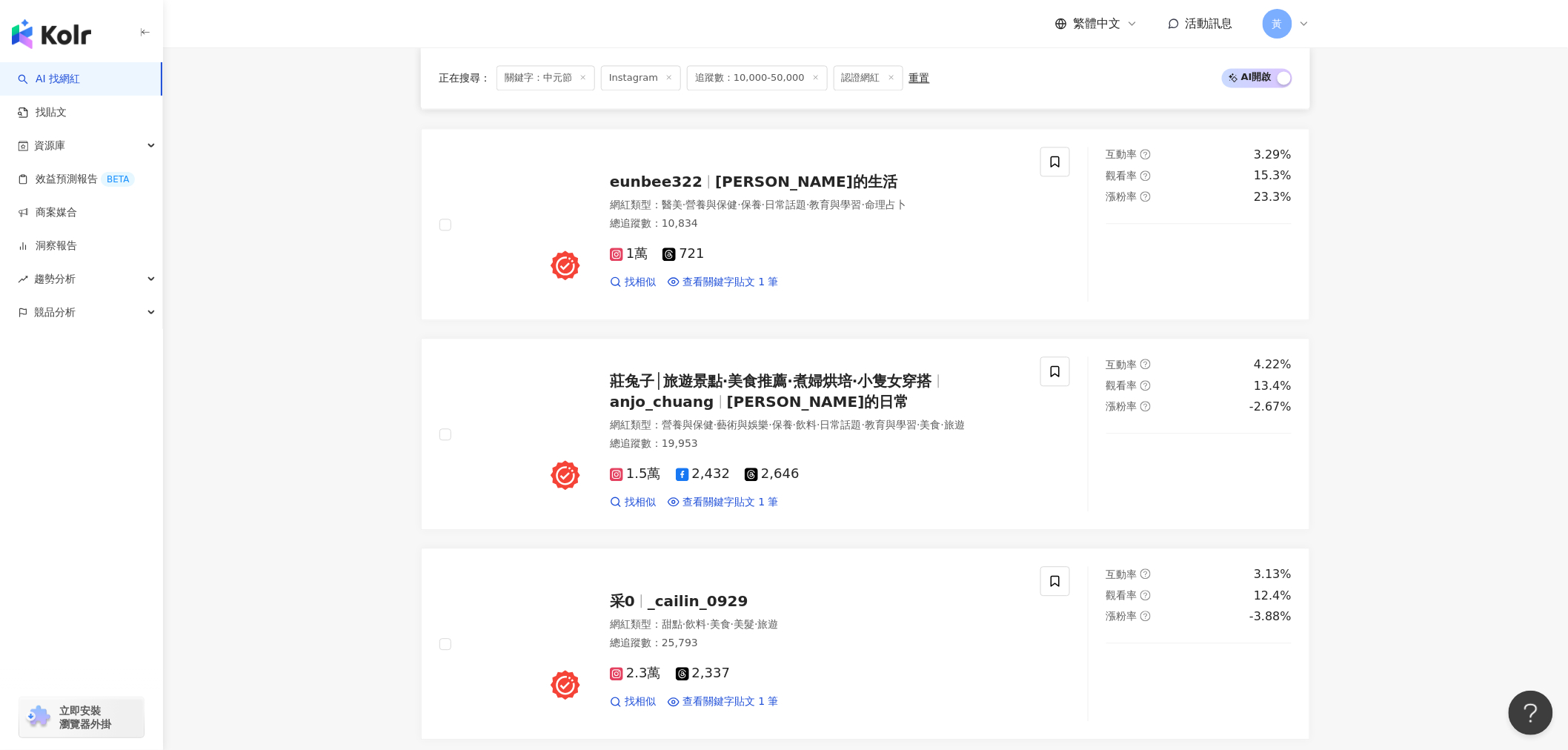
scroll to position [0, 0]
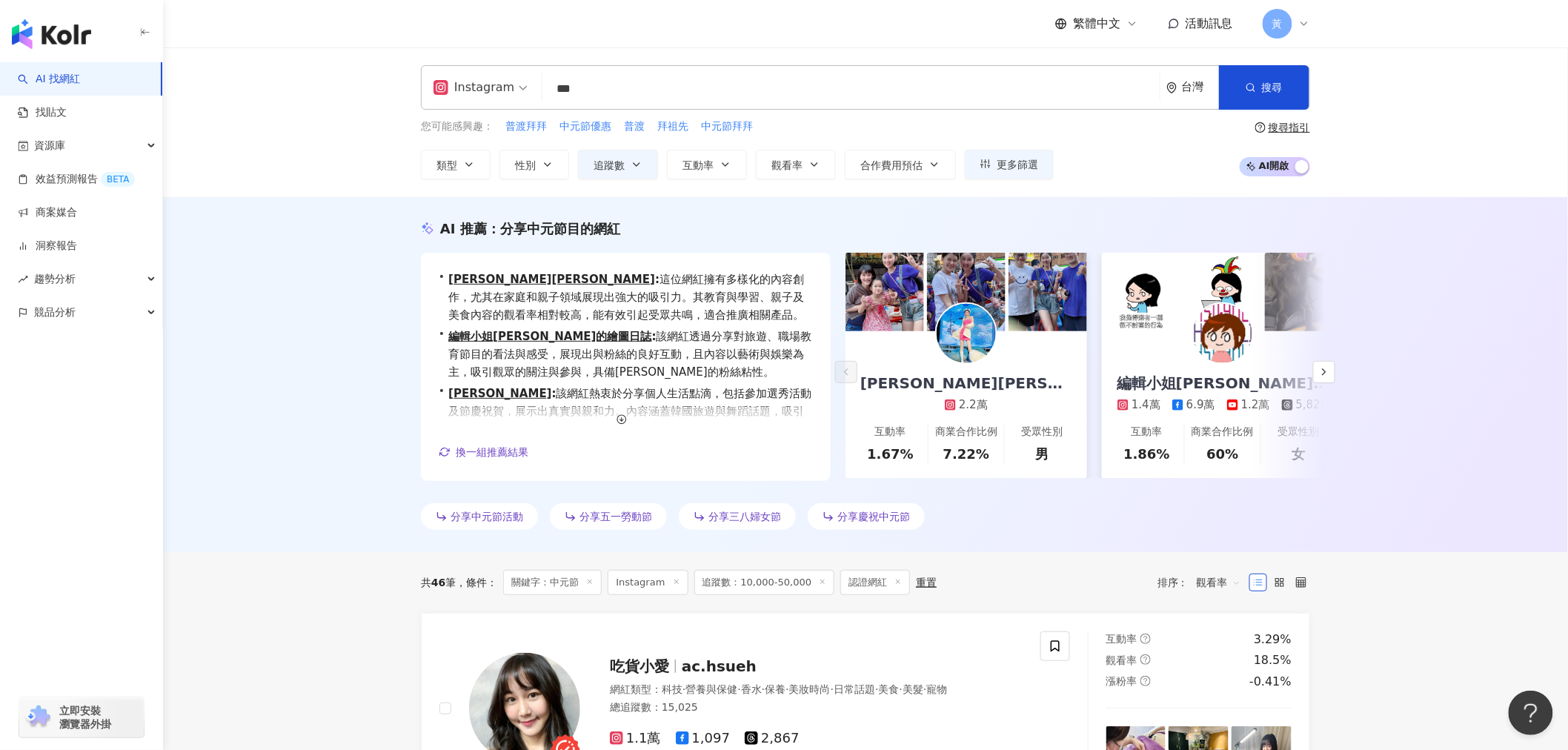
drag, startPoint x: 588, startPoint y: 93, endPoint x: 524, endPoint y: 91, distance: 64.0
click at [524, 91] on div "Instagram *** 台灣 搜尋 keyword 搜尋名稱、敘述、貼文含有關鍵字 “ 中元節 ” 的網紅" at bounding box center [865, 87] width 889 height 45
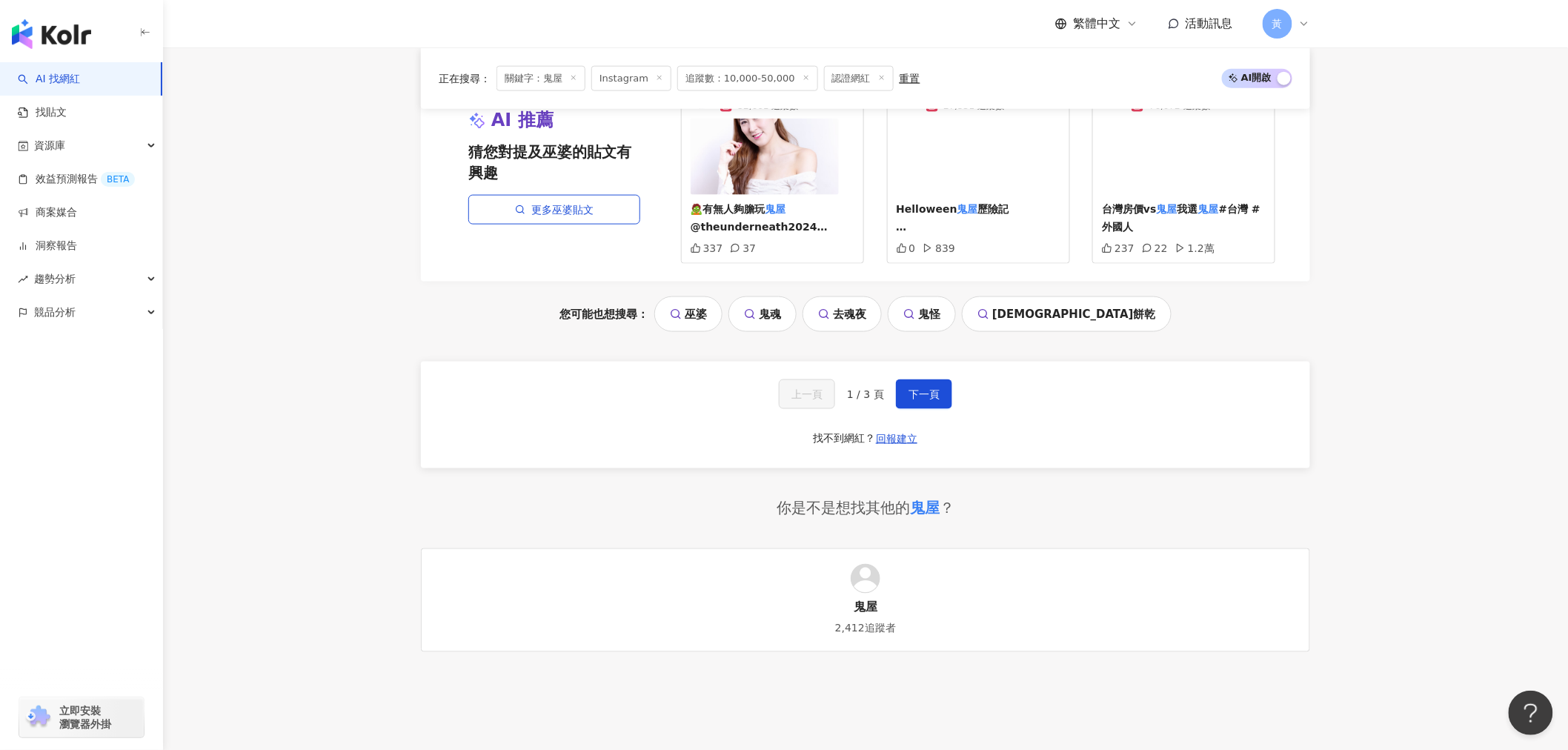
scroll to position [3129, 0]
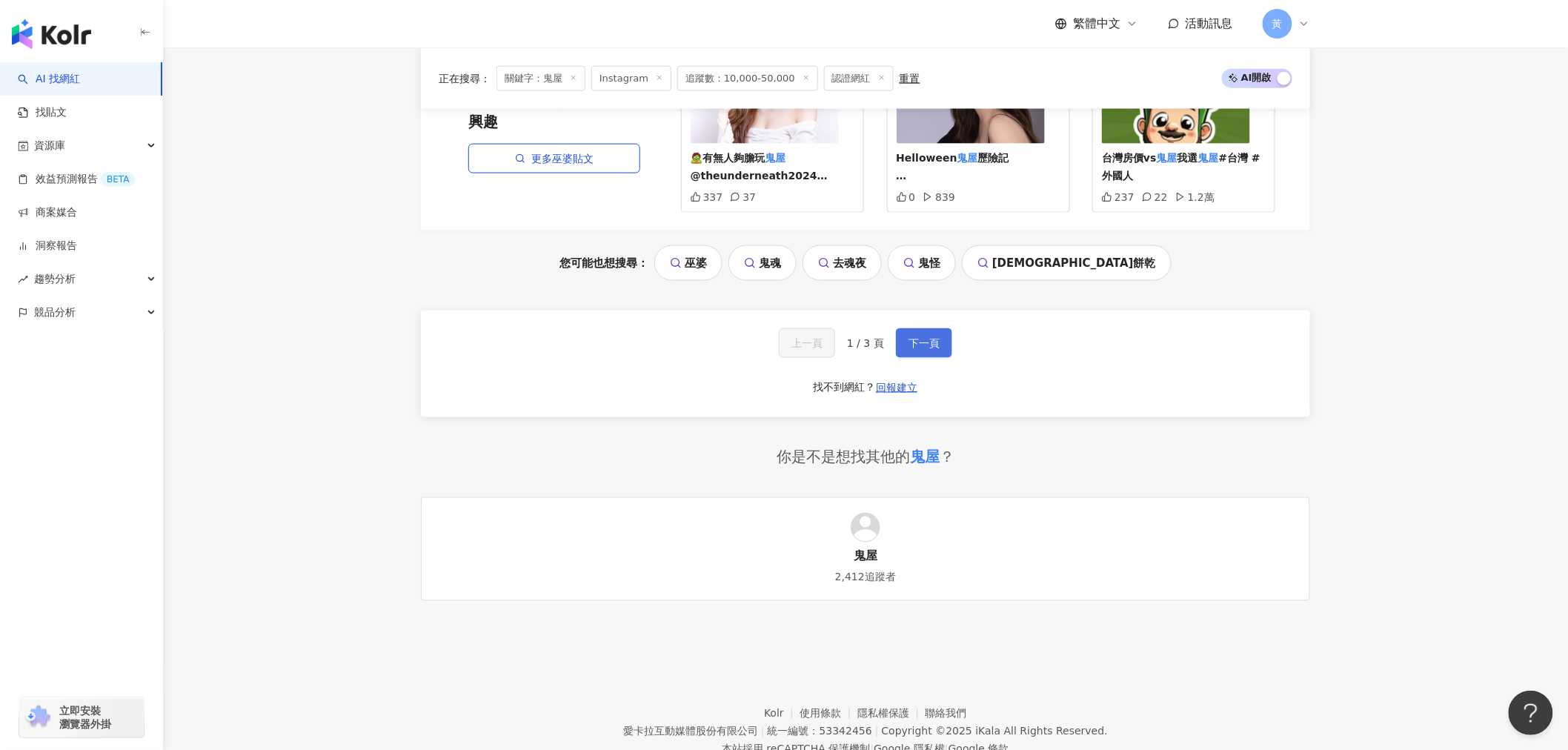
click at [709, 349] on span "下一頁" at bounding box center [923, 343] width 31 height 12
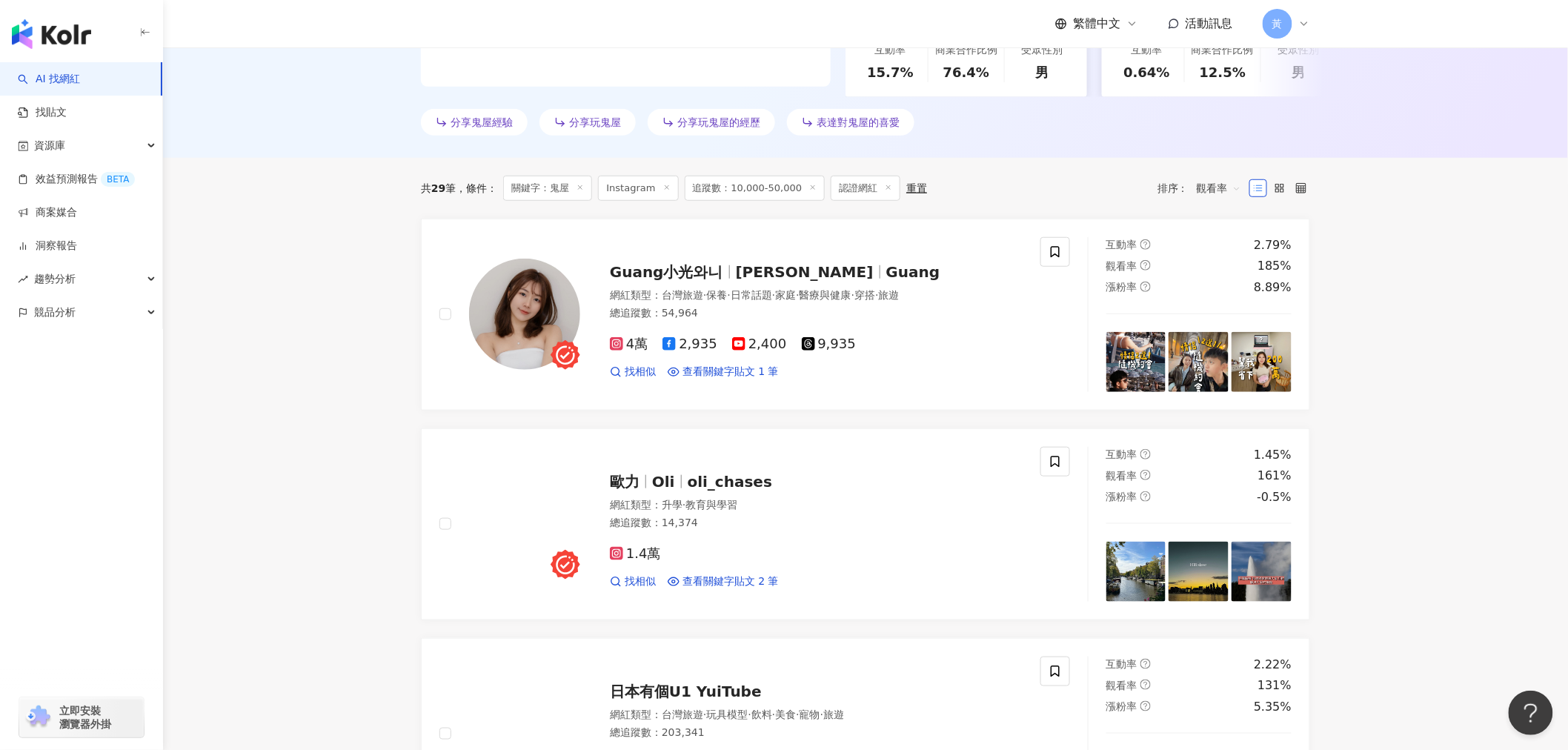
scroll to position [412, 0]
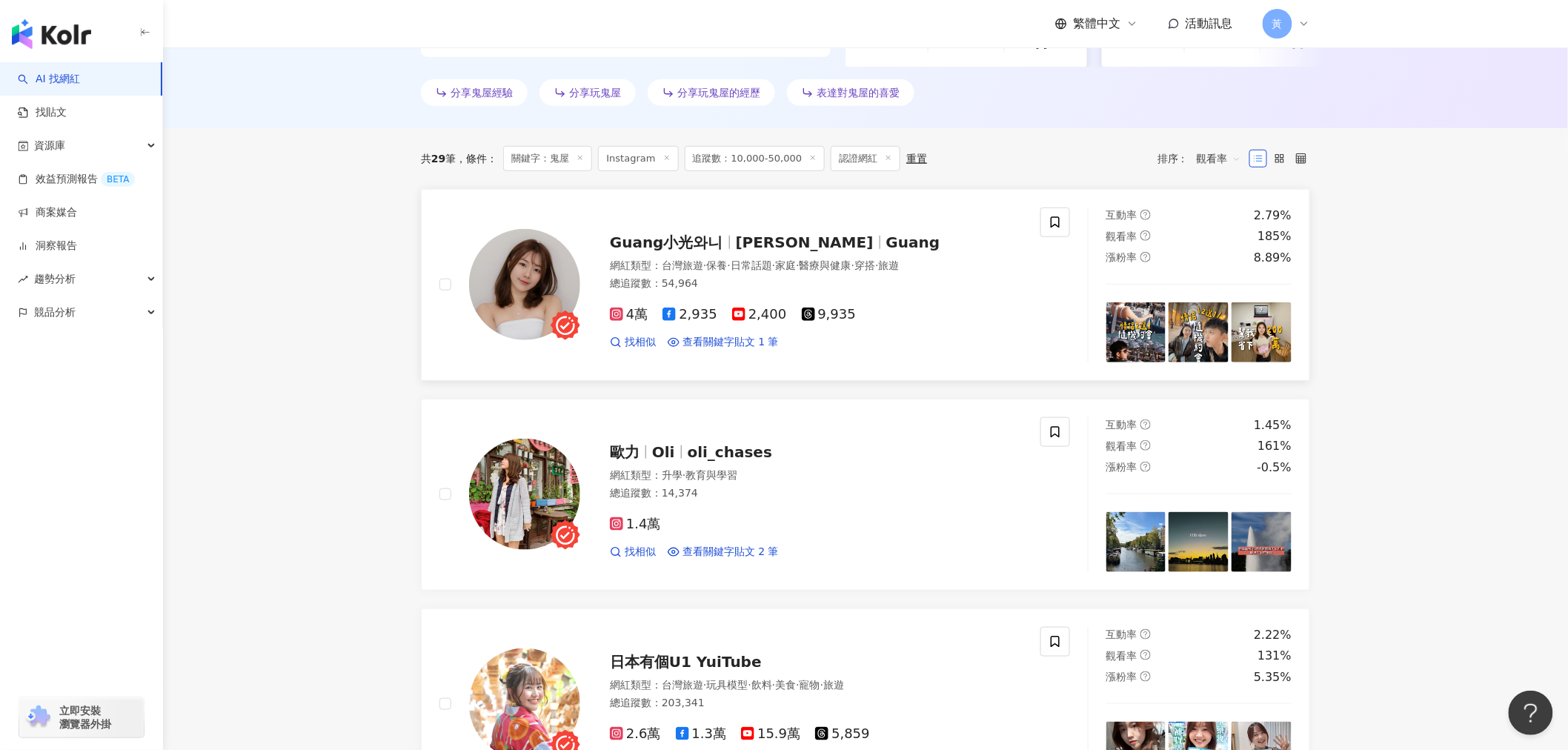
click at [709, 267] on div "Guang小光와니 小光 Guang 網紅類型 ： 台灣旅遊 · 保養 · 日常話題 · 家庭 · 醫療與健康 · 穿搭 · 旅遊 總追蹤數 ： 54,964…" at bounding box center [801, 285] width 443 height 130
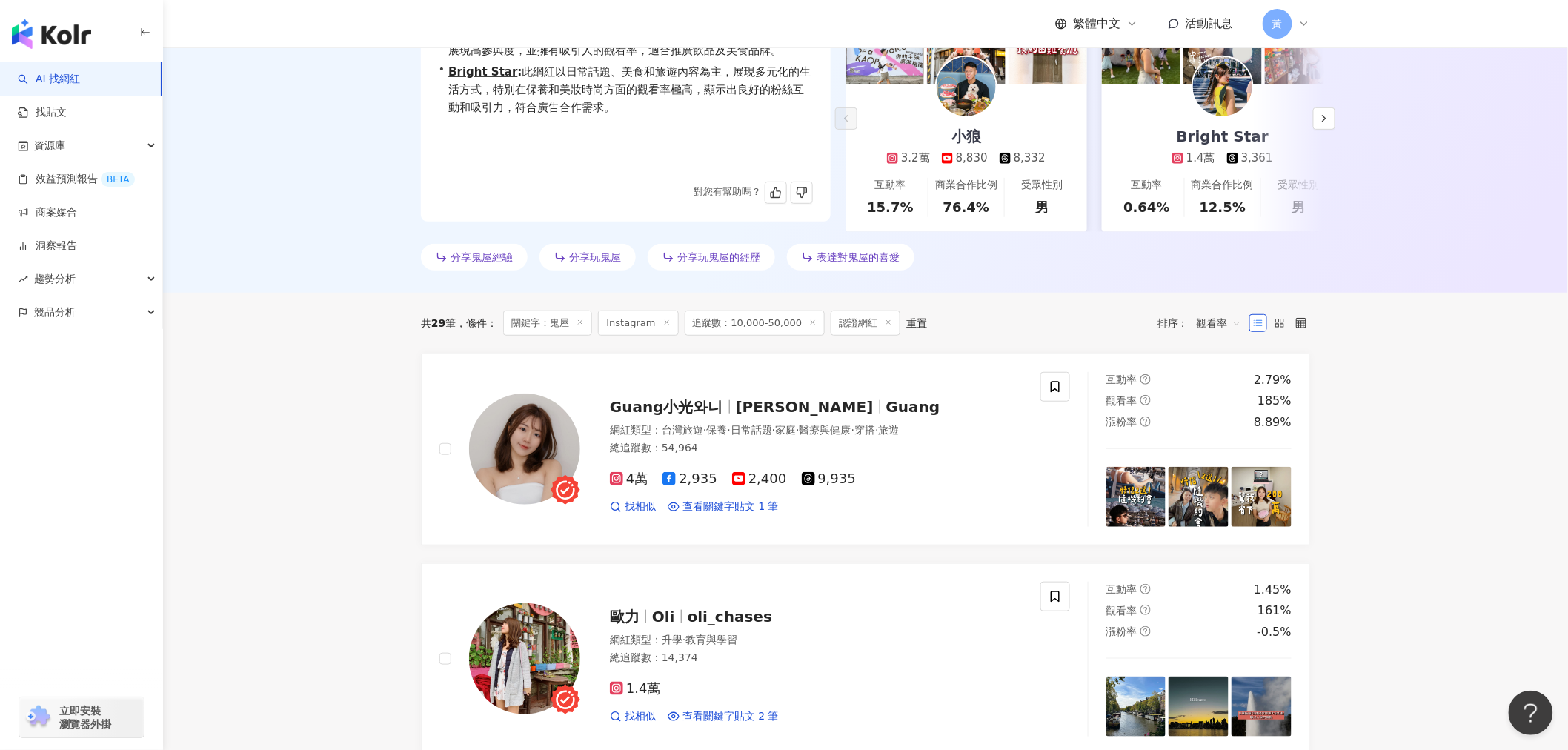
scroll to position [0, 0]
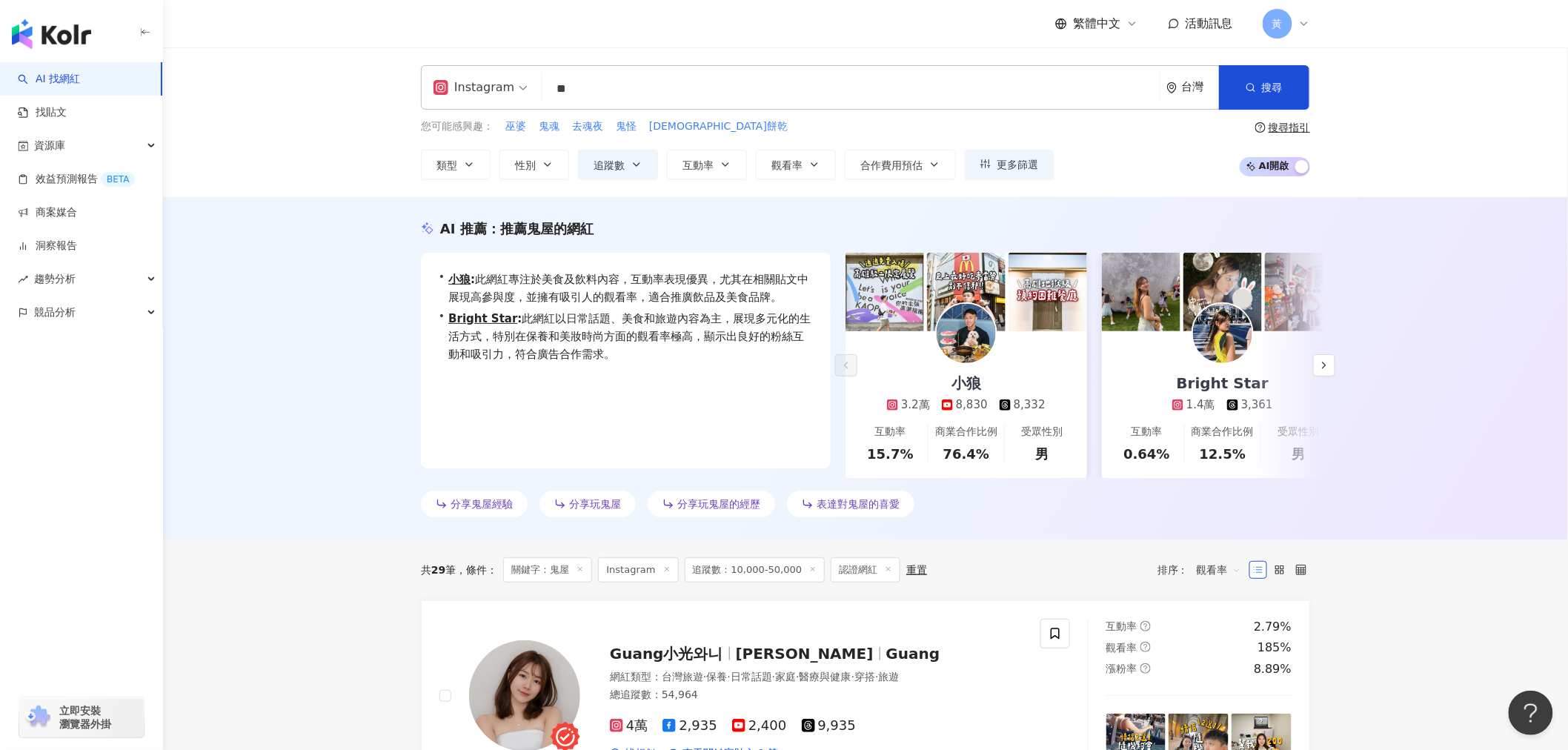
click at [584, 99] on input "**" at bounding box center [851, 89] width 605 height 29
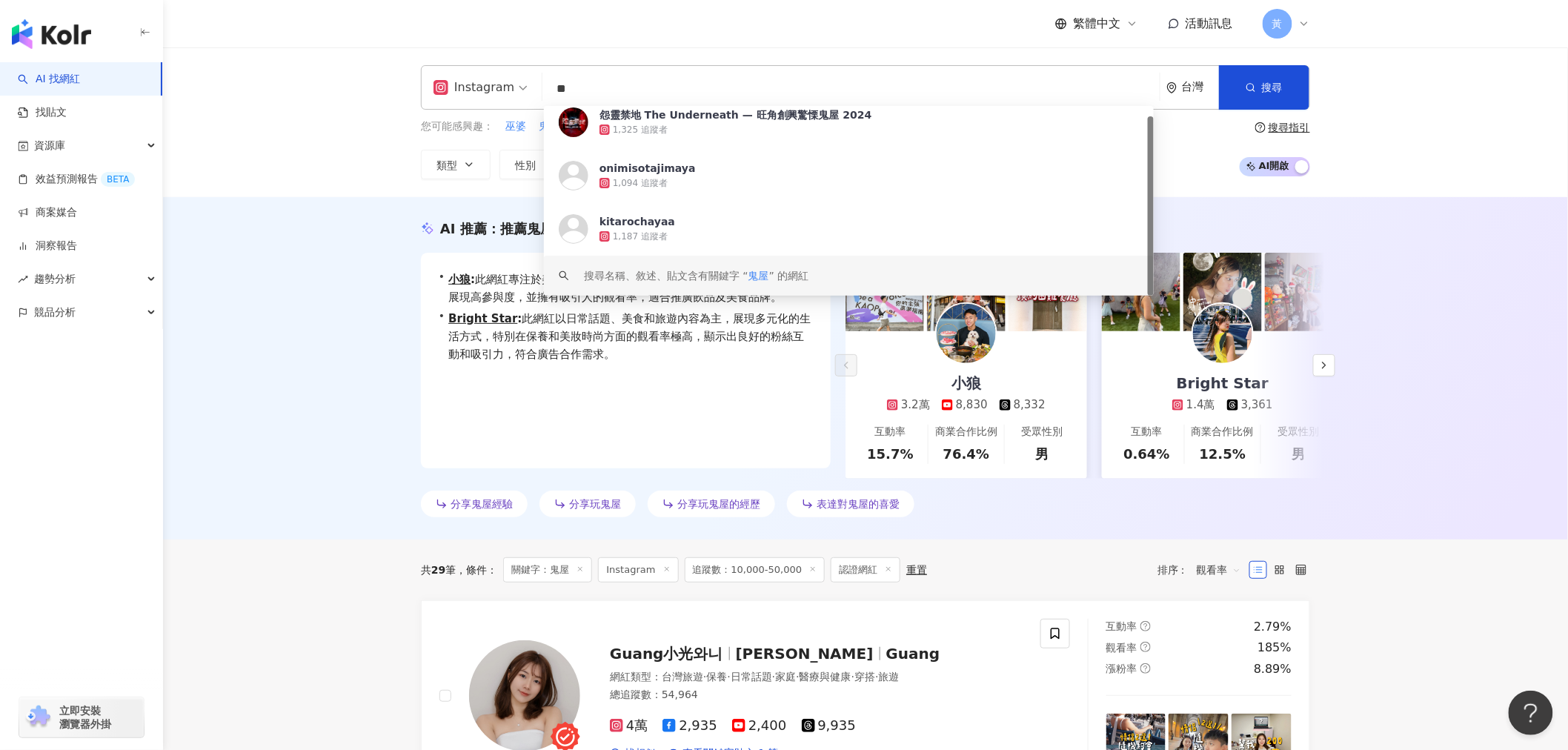
type input "*"
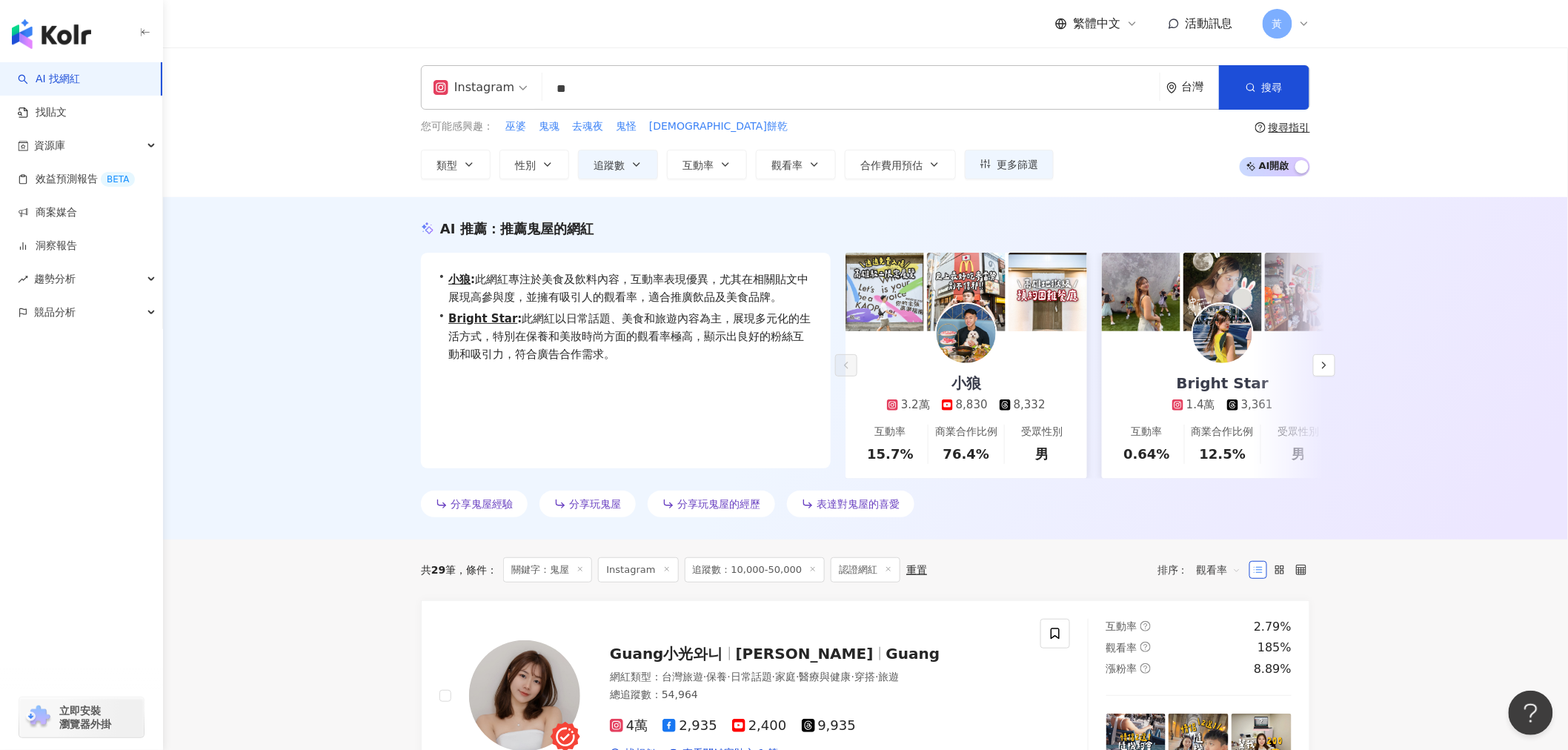
type input "**"
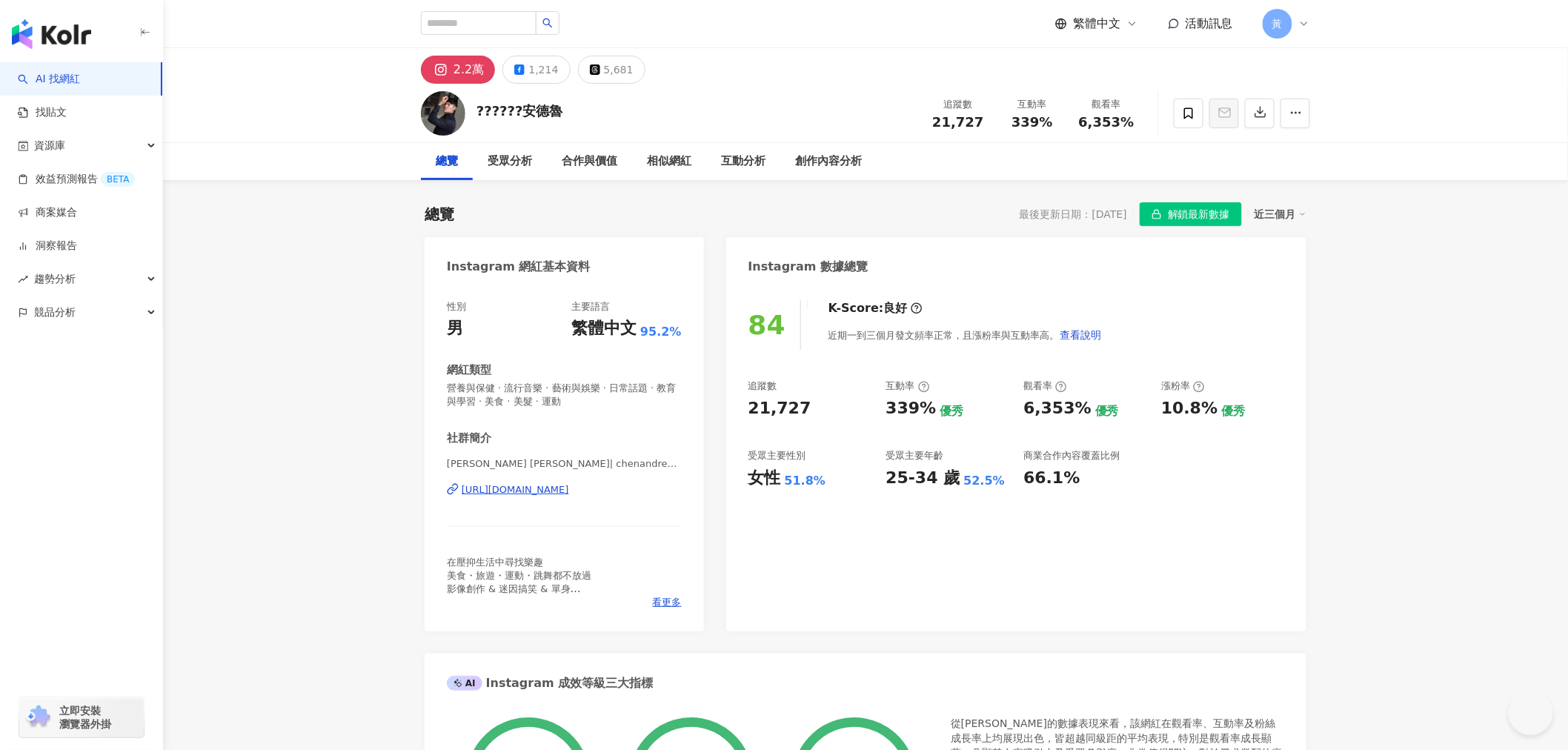
click at [530, 487] on div "https://www.instagram.com/chenandrew0611/" at bounding box center [515, 490] width 108 height 13
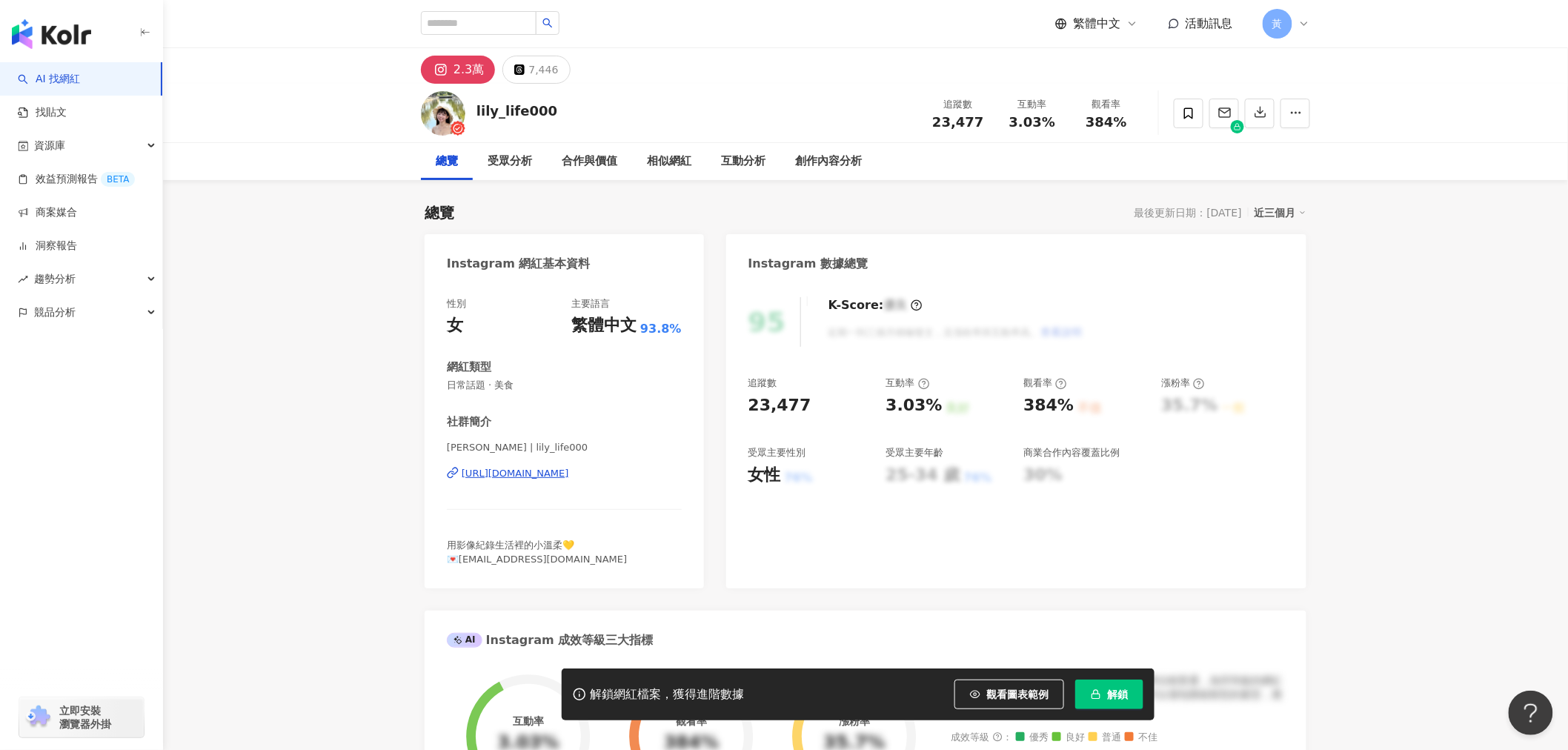
click at [569, 472] on div "[URL][DOMAIN_NAME]" at bounding box center [515, 473] width 108 height 13
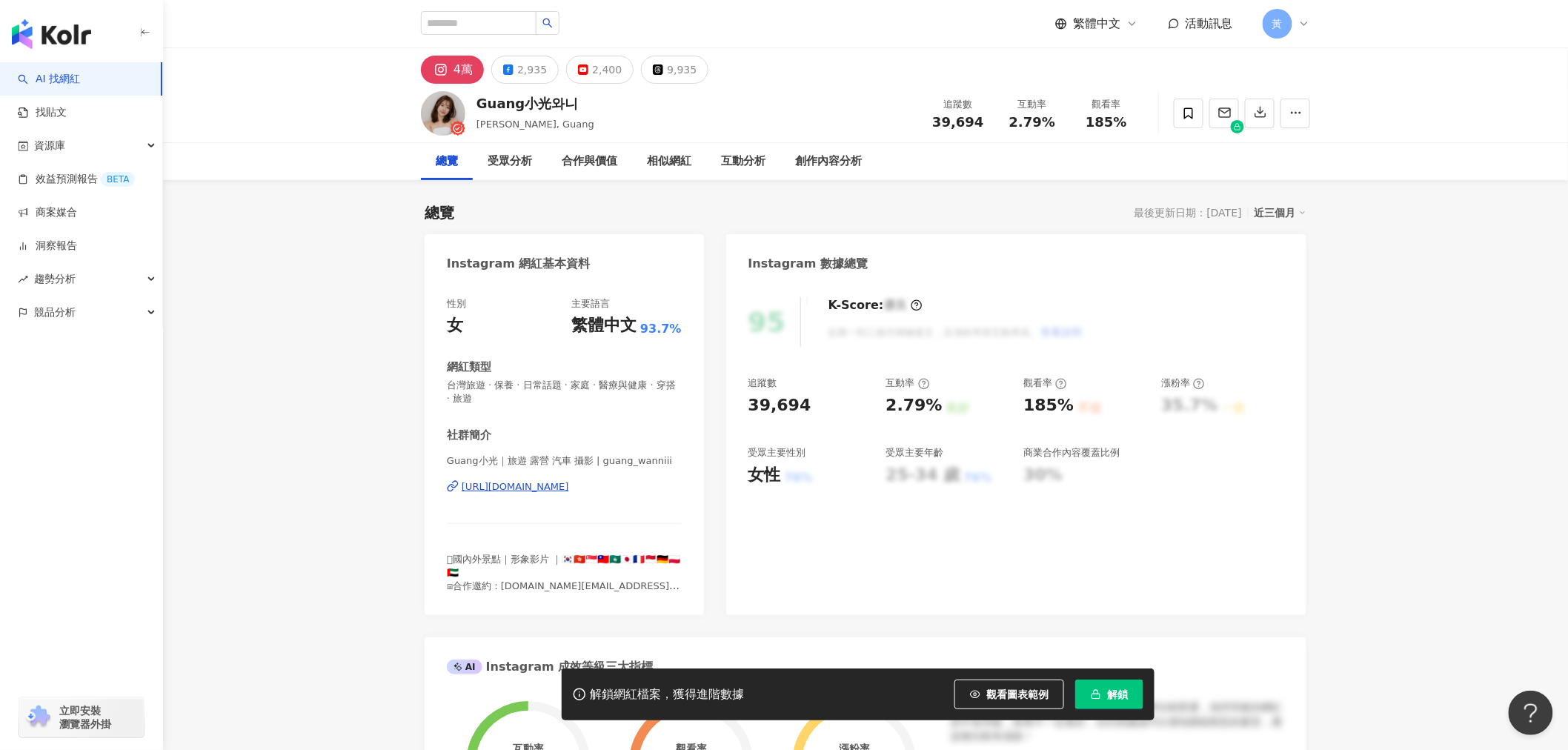
click at [505, 491] on div "https://www.instagram.com/guang_wanniii/" at bounding box center [515, 486] width 108 height 13
